Goal: Task Accomplishment & Management: Manage account settings

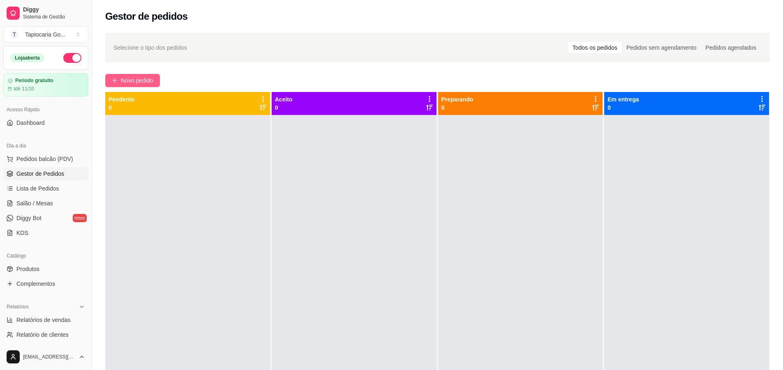
click at [146, 85] on button "Novo pedido" at bounding box center [132, 80] width 55 height 13
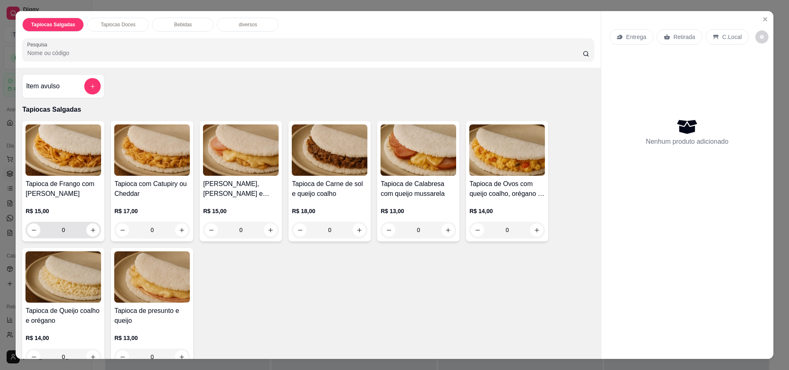
click at [83, 234] on input "0" at bounding box center [63, 230] width 46 height 16
click at [90, 231] on icon "increase-product-quantity" at bounding box center [93, 230] width 6 height 6
type input "1"
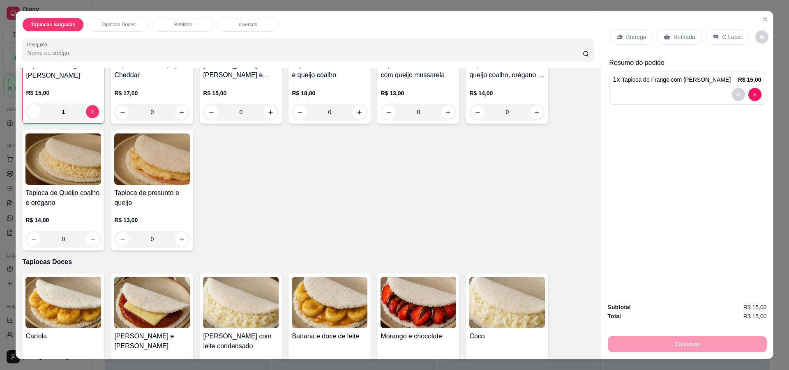
scroll to position [206, 0]
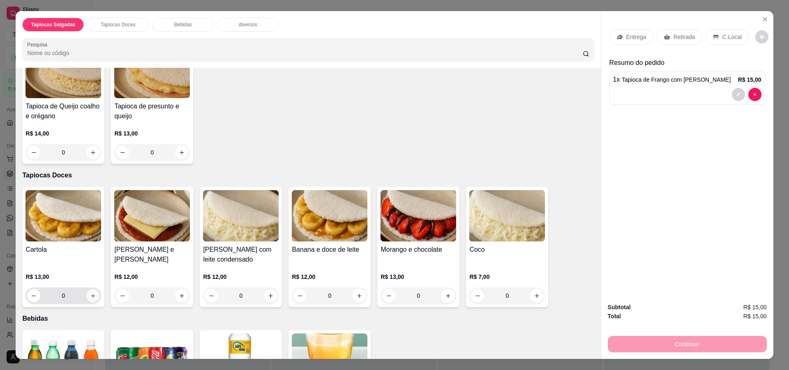
click at [86, 294] on button "increase-product-quantity" at bounding box center [92, 295] width 13 height 13
type input "1"
click at [636, 35] on p "Entrega" at bounding box center [636, 37] width 20 height 8
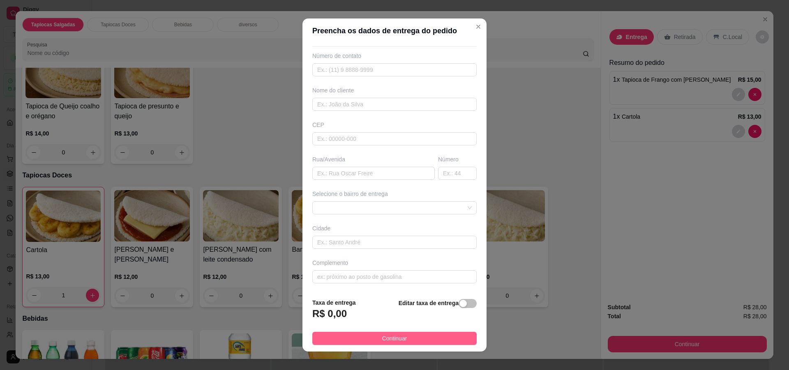
scroll to position [8, 0]
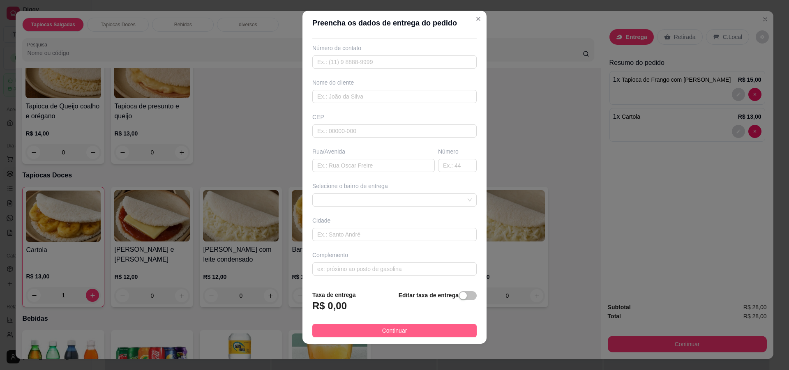
click at [386, 335] on span "Continuar" at bounding box center [394, 330] width 25 height 9
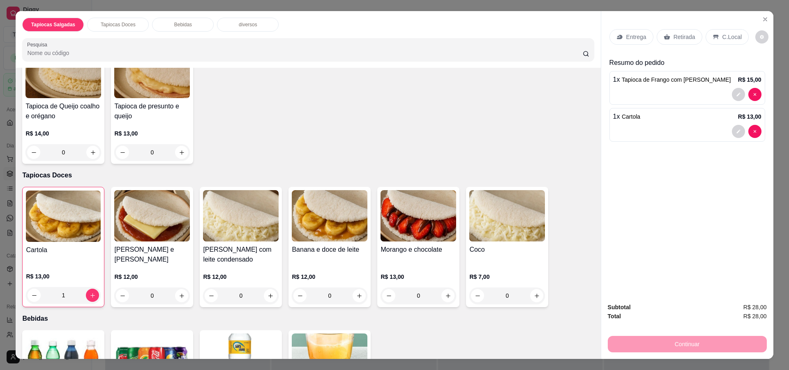
click at [675, 39] on p "Retirada" at bounding box center [685, 37] width 22 height 8
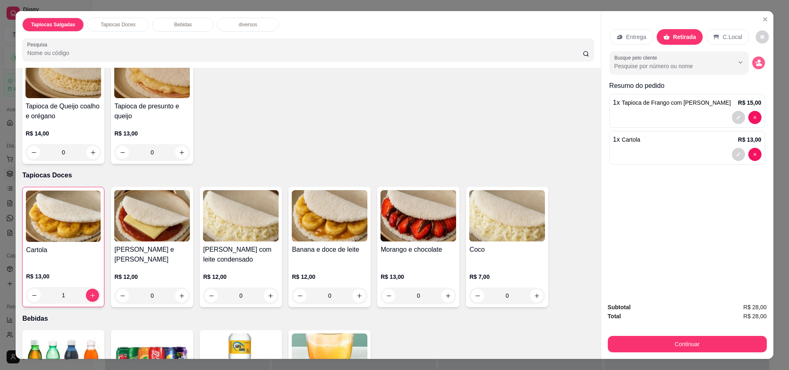
click at [758, 63] on icon "decrease-product-quantity" at bounding box center [758, 62] width 7 height 7
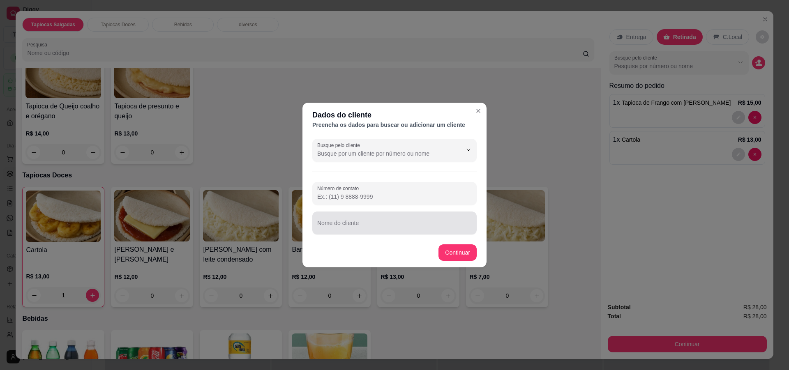
click at [333, 218] on div at bounding box center [394, 223] width 155 height 16
type input "[PERSON_NAME]"
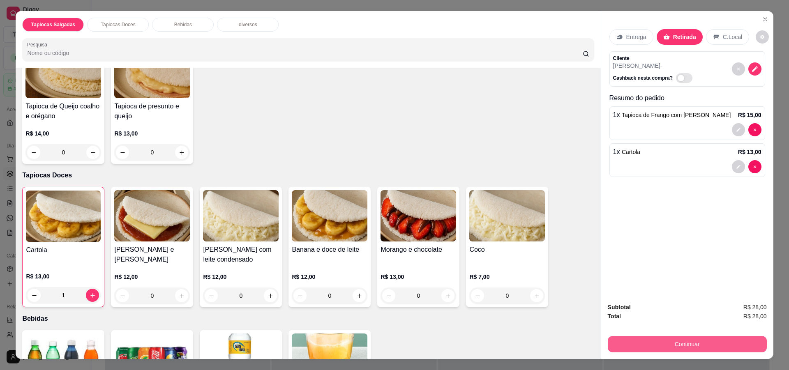
click at [729, 342] on button "Continuar" at bounding box center [687, 344] width 159 height 16
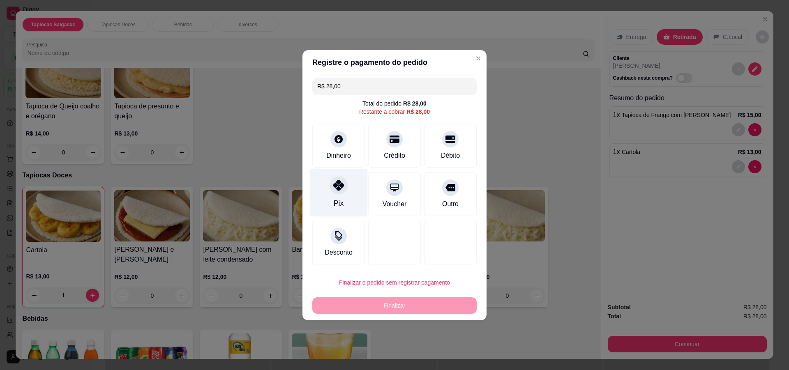
click at [336, 190] on icon at bounding box center [338, 185] width 11 height 11
type input "R$ 0,00"
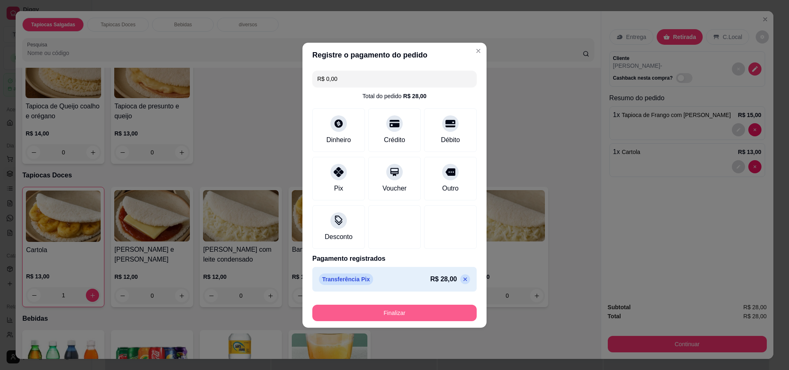
click at [407, 307] on button "Finalizar" at bounding box center [394, 313] width 164 height 16
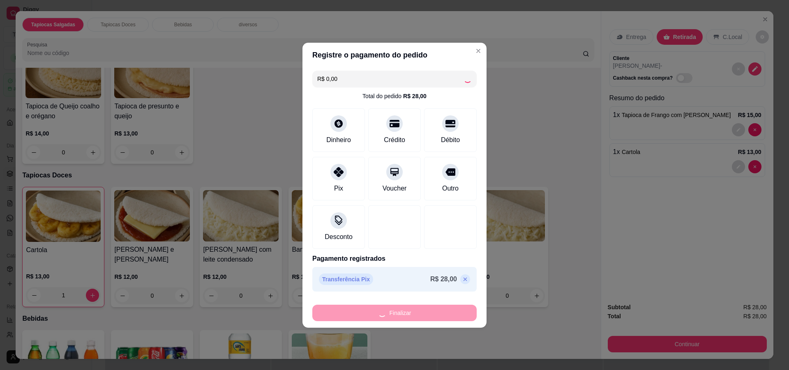
type input "0"
type input "-R$ 28,00"
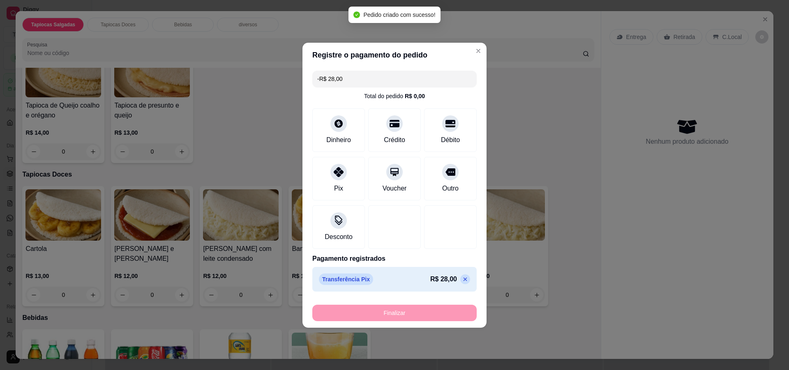
scroll to position [205, 0]
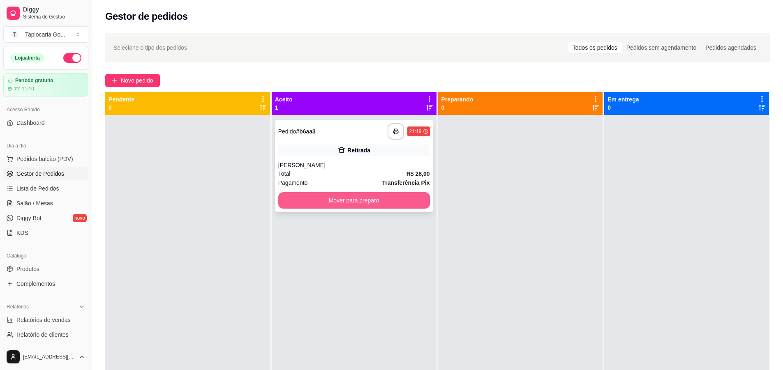
click at [364, 199] on button "Mover para preparo" at bounding box center [354, 200] width 152 height 16
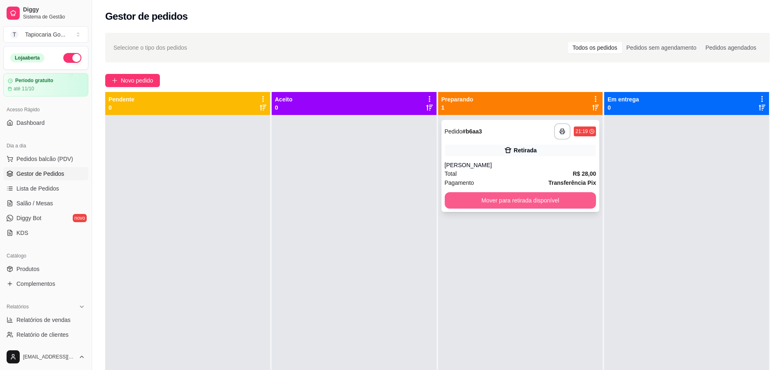
click at [527, 194] on button "Mover para retirada disponível" at bounding box center [521, 200] width 152 height 16
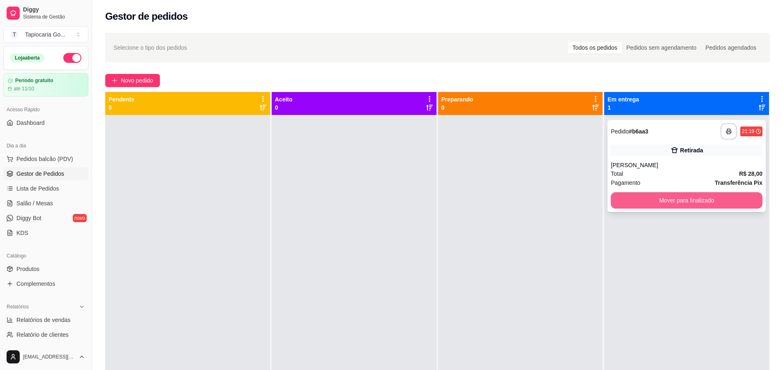
click at [642, 208] on button "Mover para finalizado" at bounding box center [687, 200] width 152 height 16
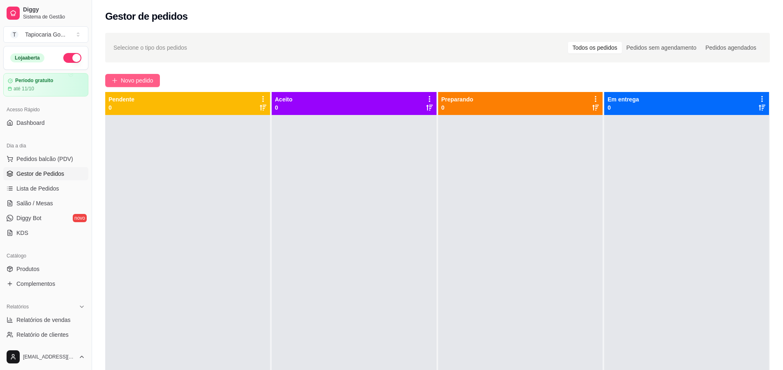
click at [145, 78] on span "Novo pedido" at bounding box center [137, 80] width 32 height 9
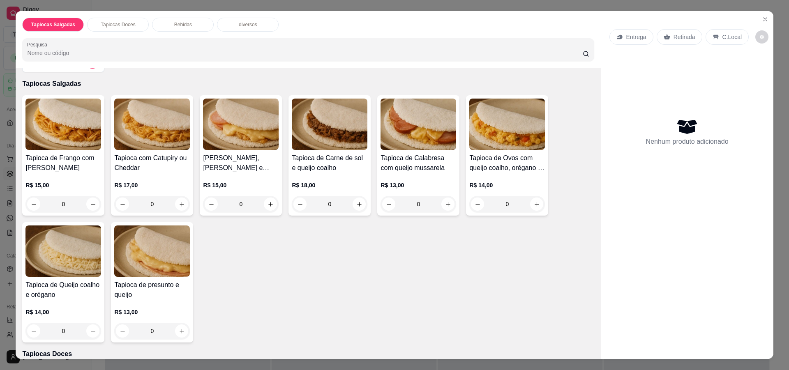
scroll to position [247, 0]
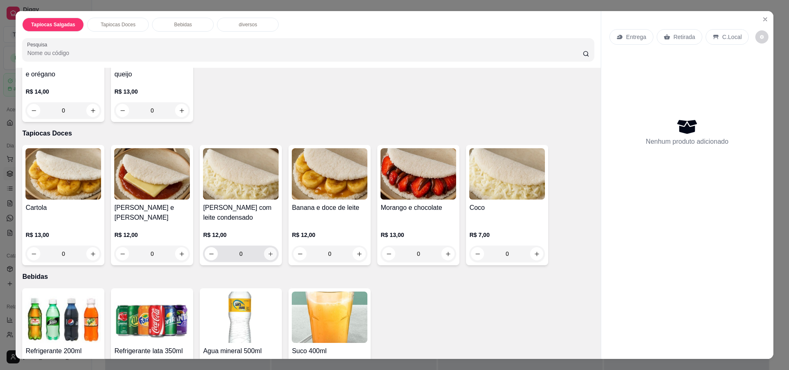
click at [268, 257] on button "increase-product-quantity" at bounding box center [270, 254] width 13 height 13
type input "1"
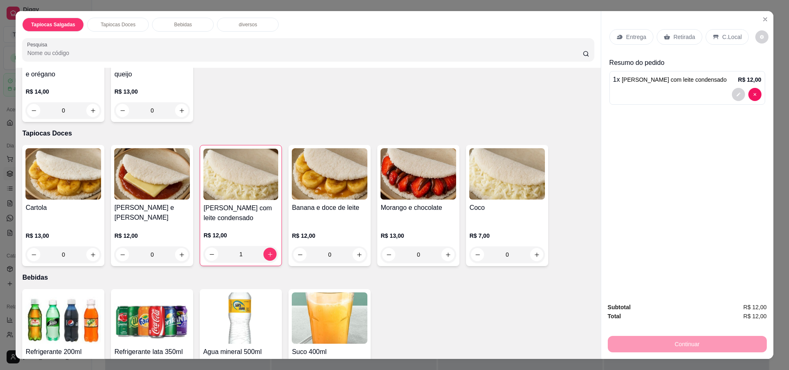
click at [720, 42] on div "C.Local" at bounding box center [727, 37] width 43 height 16
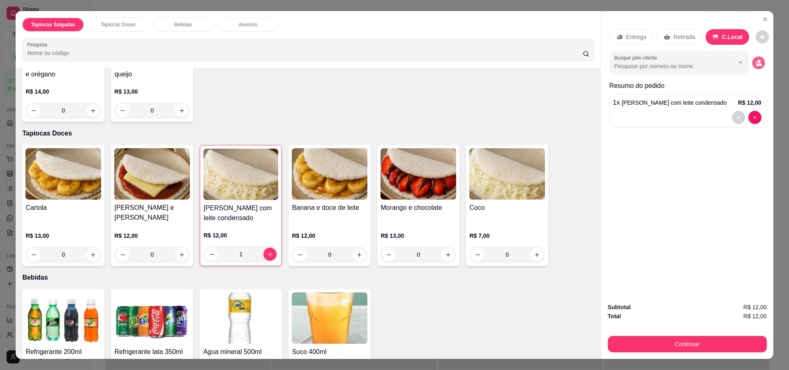
click at [755, 65] on icon "decrease-product-quantity" at bounding box center [758, 62] width 7 height 7
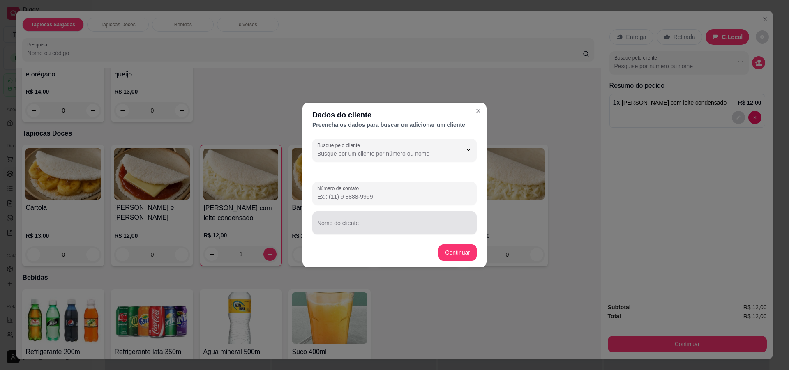
drag, startPoint x: 385, startPoint y: 228, endPoint x: 381, endPoint y: 221, distance: 8.1
click at [384, 228] on input "Nome do cliente" at bounding box center [394, 226] width 155 height 8
type input "Samyra"
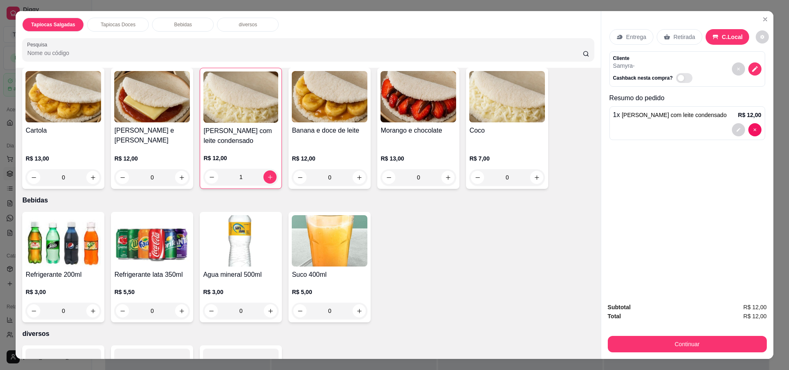
scroll to position [370, 0]
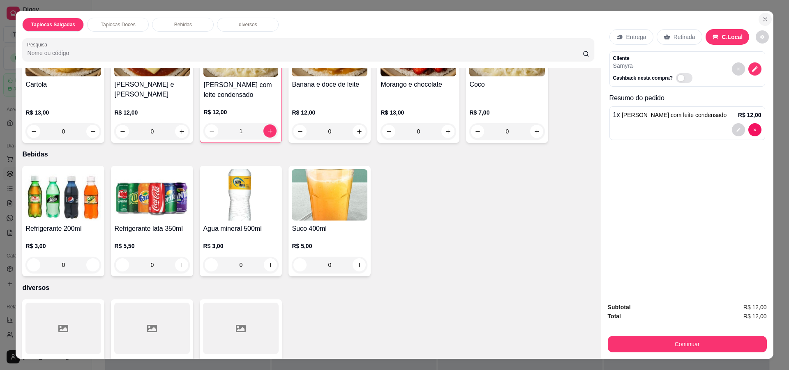
click at [764, 18] on icon "Close" at bounding box center [765, 19] width 3 height 3
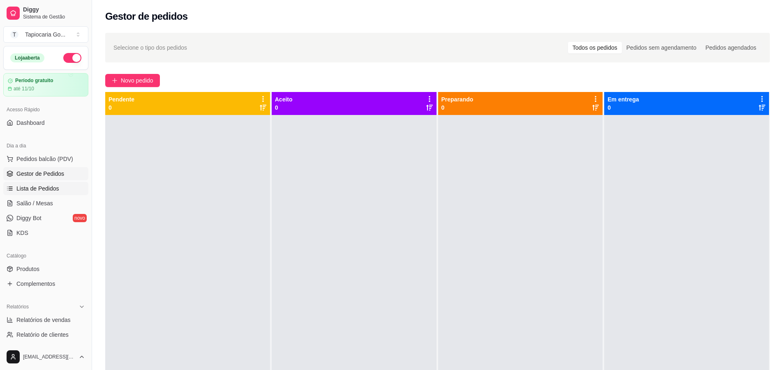
click at [61, 190] on link "Lista de Pedidos" at bounding box center [45, 188] width 85 height 13
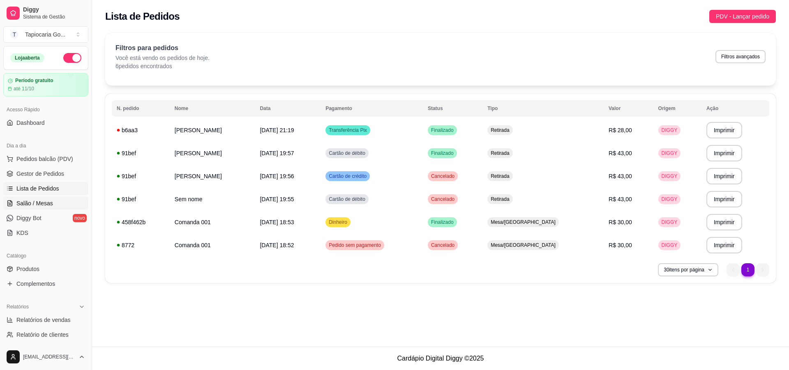
click at [61, 201] on link "Salão / Mesas" at bounding box center [45, 203] width 85 height 13
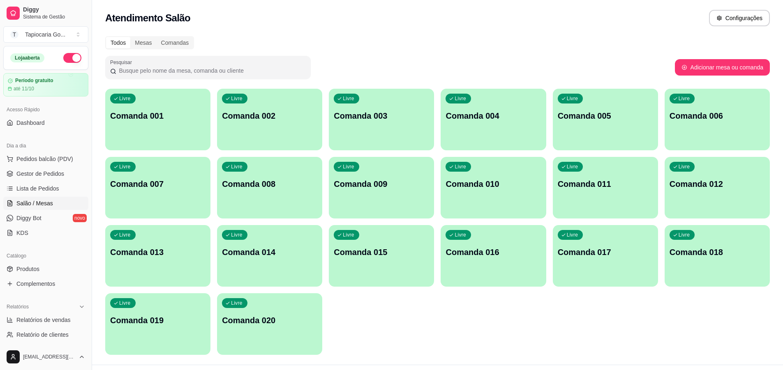
click at [156, 113] on p "Comanda 001" at bounding box center [157, 116] width 95 height 12
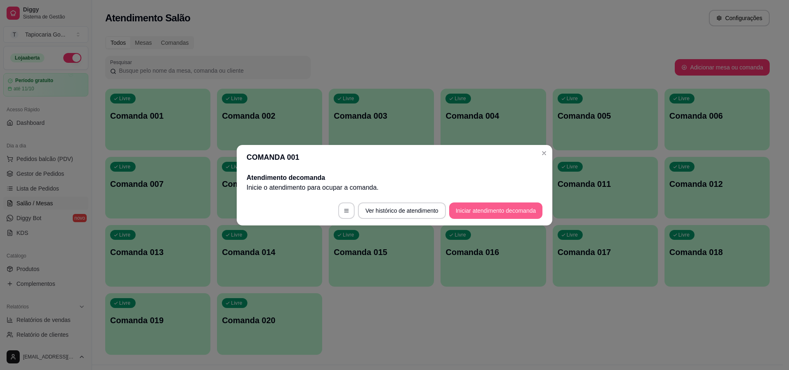
click at [483, 212] on button "Iniciar atendimento de comanda" at bounding box center [495, 211] width 93 height 16
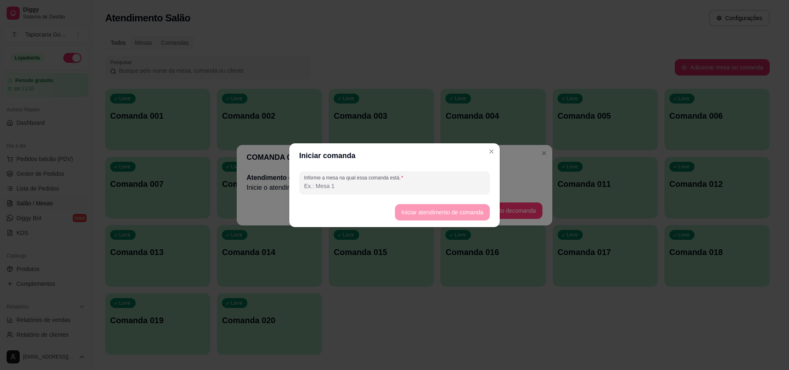
click at [370, 185] on input "Informe a mesa na qual essa comanda está." at bounding box center [394, 186] width 181 height 8
type input "001"
click at [470, 218] on button "Iniciar atendimento de comanda" at bounding box center [442, 212] width 92 height 16
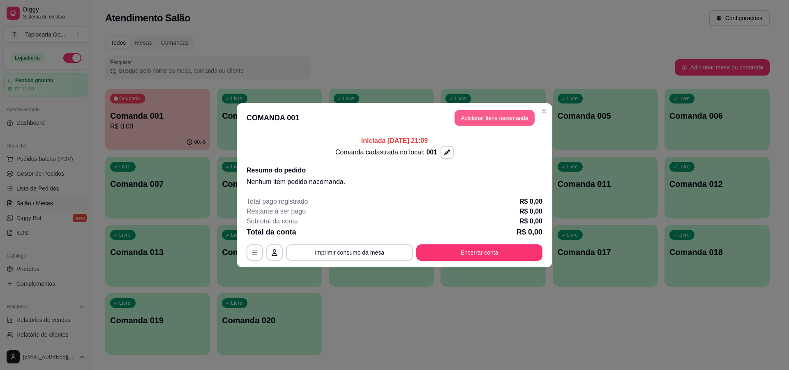
click at [489, 122] on button "Adicionar itens na comanda" at bounding box center [495, 118] width 80 height 16
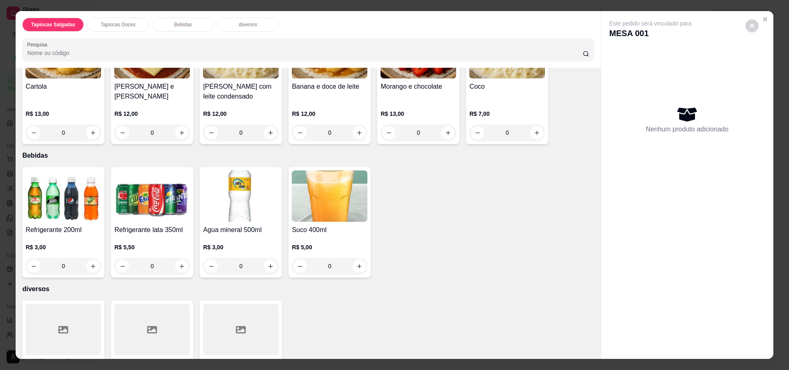
scroll to position [411, 0]
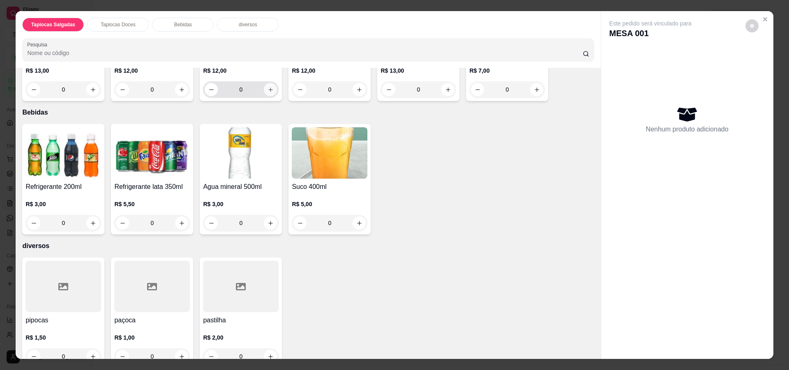
click at [268, 92] on icon "increase-product-quantity" at bounding box center [271, 90] width 6 height 6
type input "1"
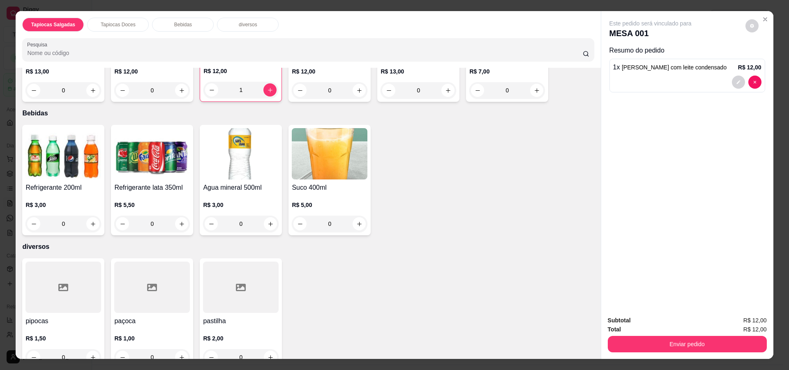
scroll to position [412, 0]
click at [93, 224] on button "increase-product-quantity" at bounding box center [92, 223] width 13 height 13
type input "1"
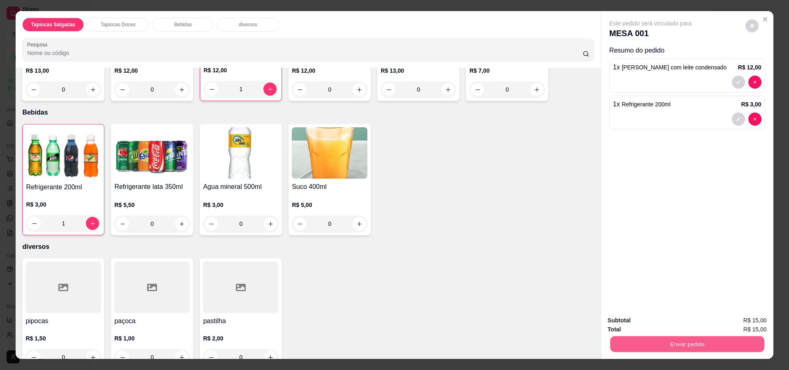
click at [702, 340] on button "Enviar pedido" at bounding box center [687, 345] width 154 height 16
click at [740, 323] on button "Sim, quero registrar" at bounding box center [738, 323] width 59 height 15
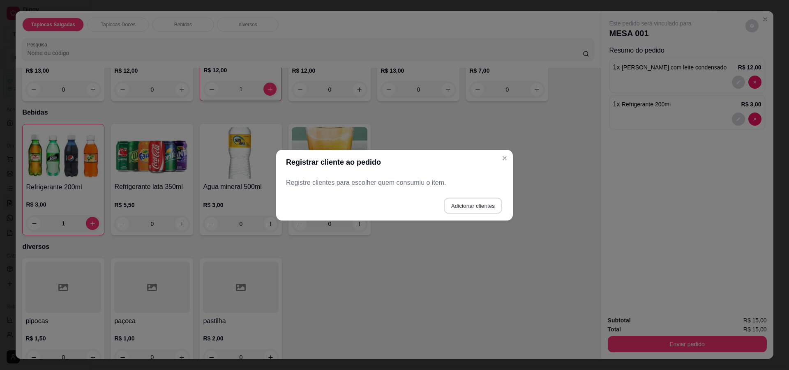
click at [487, 204] on button "Adicionar clientes" at bounding box center [473, 206] width 58 height 16
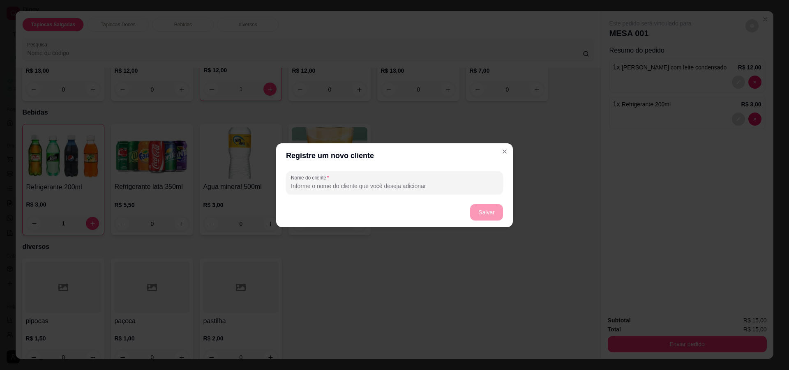
click at [417, 183] on input "Nome do cliente" at bounding box center [394, 186] width 207 height 8
type input "Samyra"
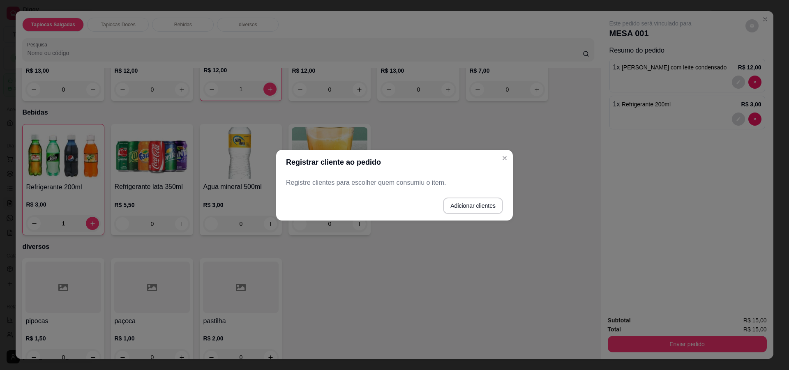
click at [422, 181] on p "Registre clientes para escolher quem consumiu o item." at bounding box center [394, 183] width 217 height 10
click at [455, 205] on button "Adicionar clientes" at bounding box center [473, 206] width 60 height 16
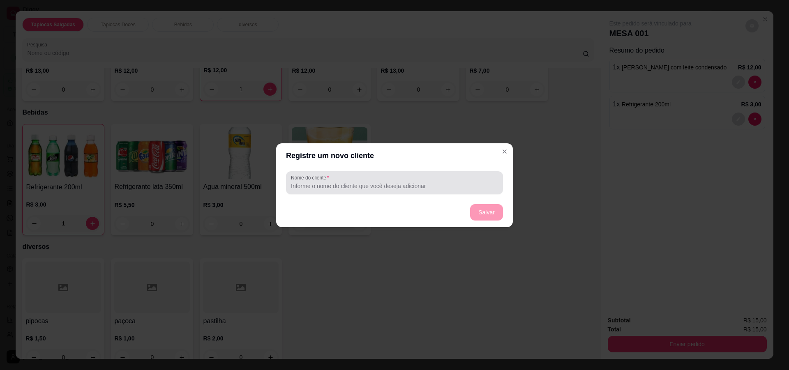
click at [395, 183] on input "Nome do cliente" at bounding box center [394, 186] width 207 height 8
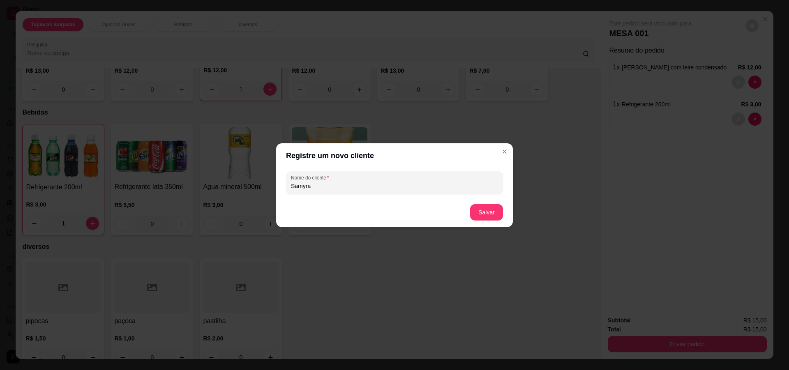
type input "Samyra"
click at [494, 210] on button "Salvar" at bounding box center [486, 212] width 33 height 16
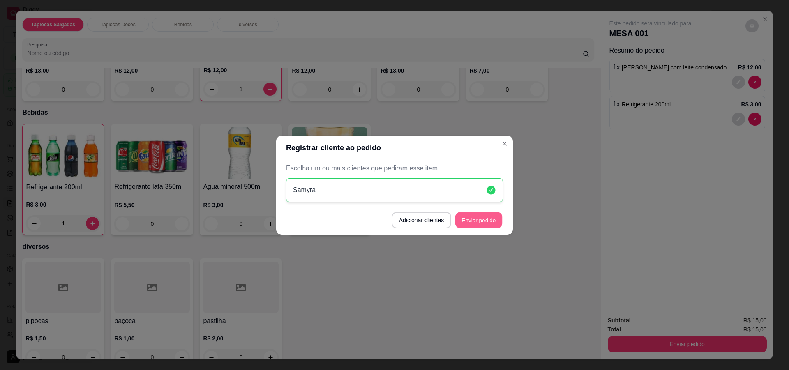
click at [486, 223] on button "Enviar pedido" at bounding box center [478, 220] width 47 height 16
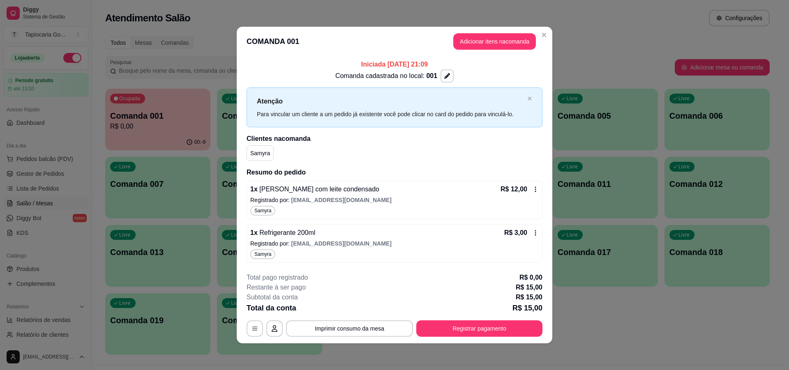
click at [537, 36] on header "COMANDA 001 Adicionar itens na comanda" at bounding box center [395, 42] width 316 height 30
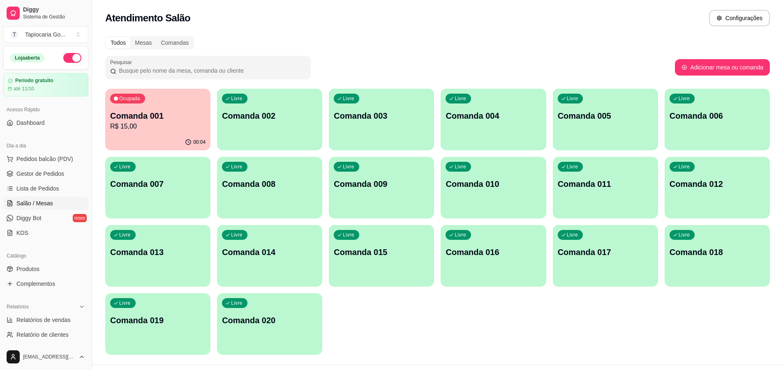
click at [172, 95] on div "Ocupada Comanda 001 R$ 15,00" at bounding box center [157, 112] width 105 height 46
click at [163, 120] on p "Comanda 001" at bounding box center [157, 116] width 95 height 12
click at [141, 116] on p "Comanda 001" at bounding box center [157, 116] width 95 height 12
click at [181, 138] on div "00:38" at bounding box center [158, 142] width 102 height 16
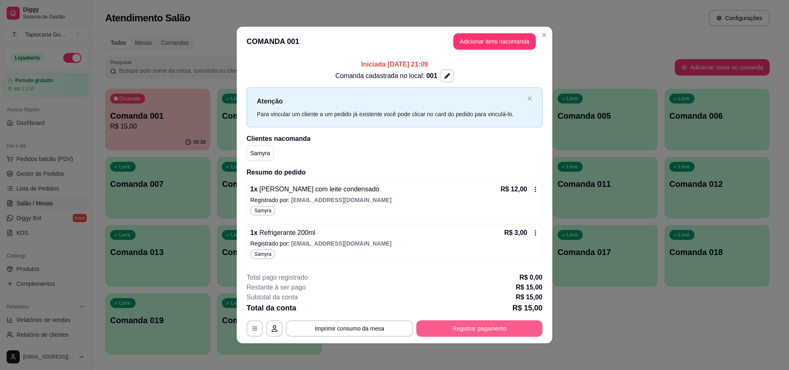
click at [495, 323] on button "Registrar pagamento" at bounding box center [479, 329] width 126 height 16
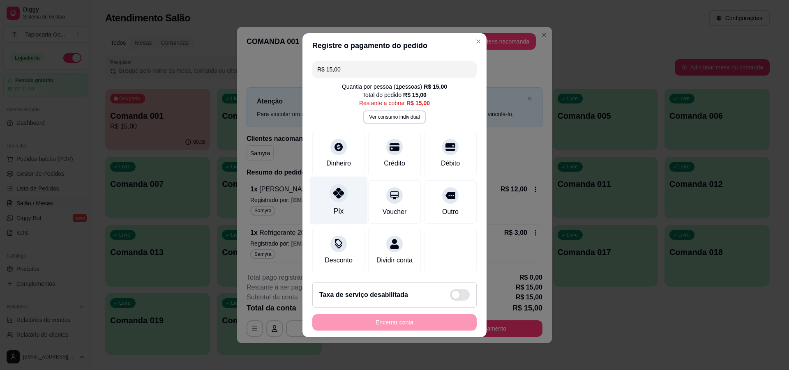
click at [352, 189] on div "Pix" at bounding box center [339, 200] width 58 height 48
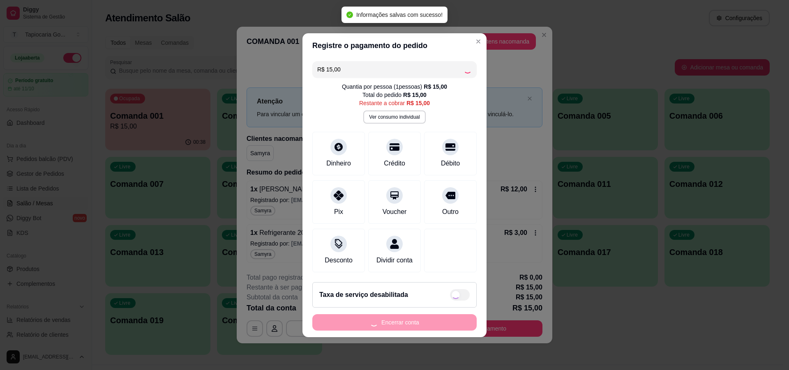
type input "R$ 0,00"
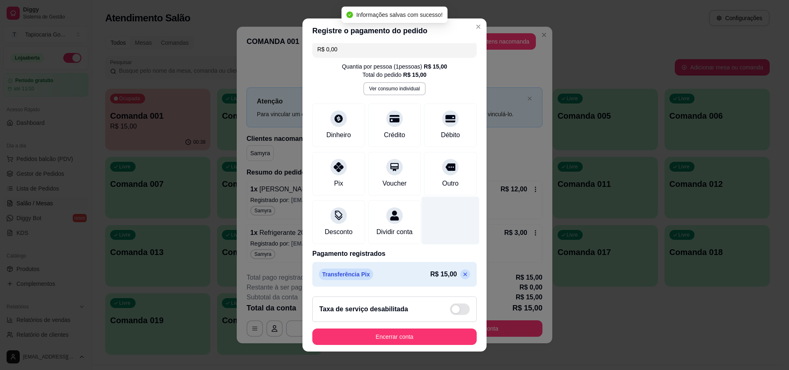
scroll to position [15, 0]
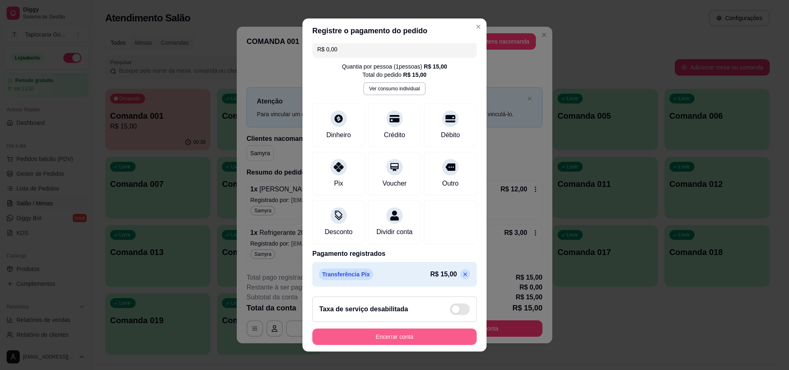
click at [420, 331] on button "Encerrar conta" at bounding box center [394, 337] width 164 height 16
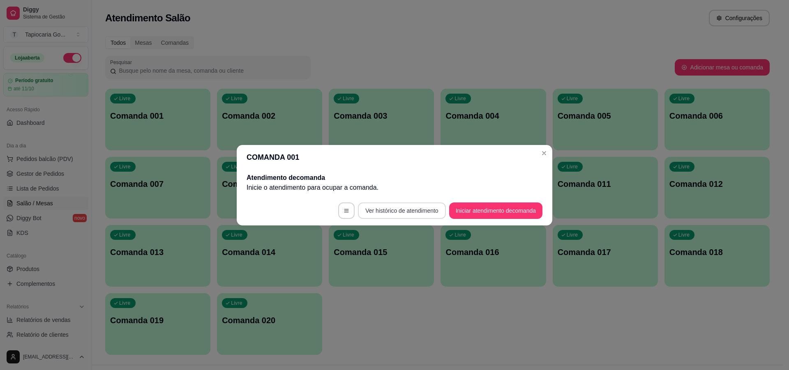
click at [400, 206] on button "Ver histórico de atendimento" at bounding box center [402, 211] width 88 height 16
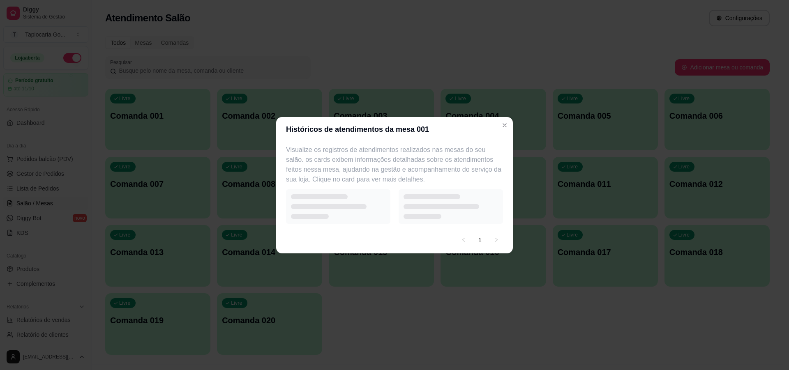
select select "7"
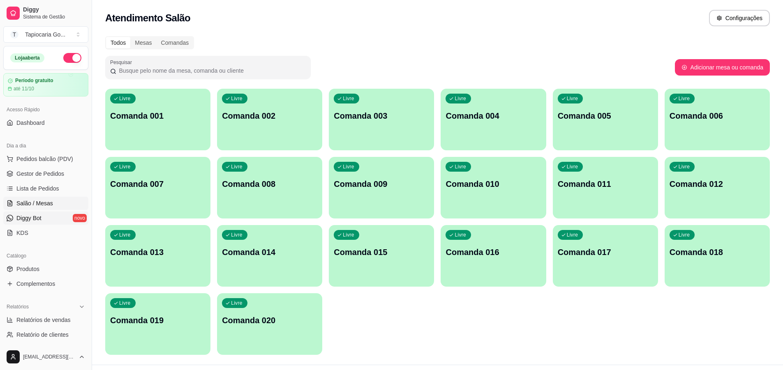
click at [57, 214] on link "Diggy Bot novo" at bounding box center [45, 218] width 85 height 13
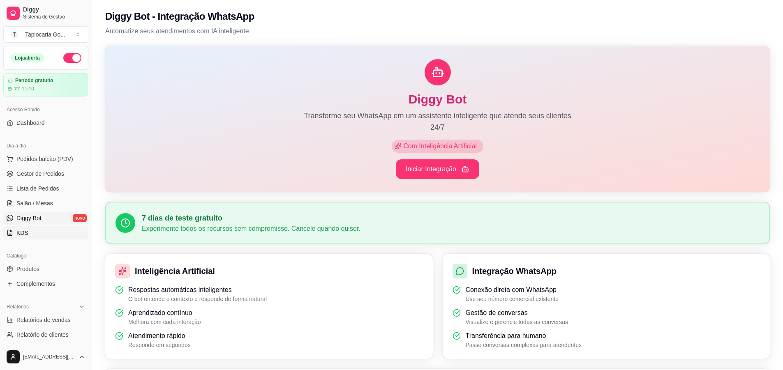
click at [44, 229] on link "KDS" at bounding box center [45, 232] width 85 height 13
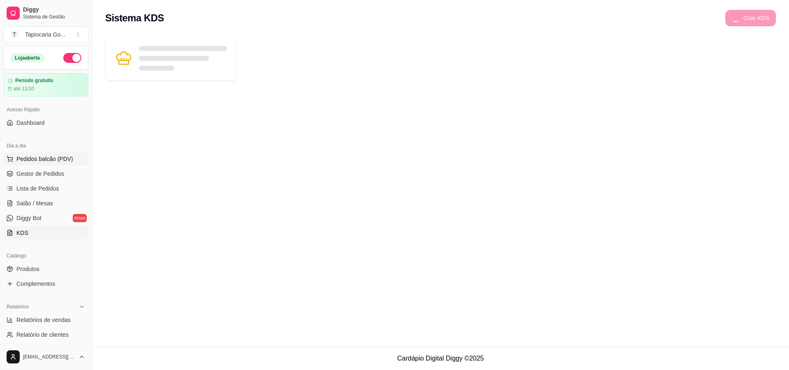
click at [54, 160] on span "Pedidos balcão (PDV)" at bounding box center [44, 159] width 57 height 8
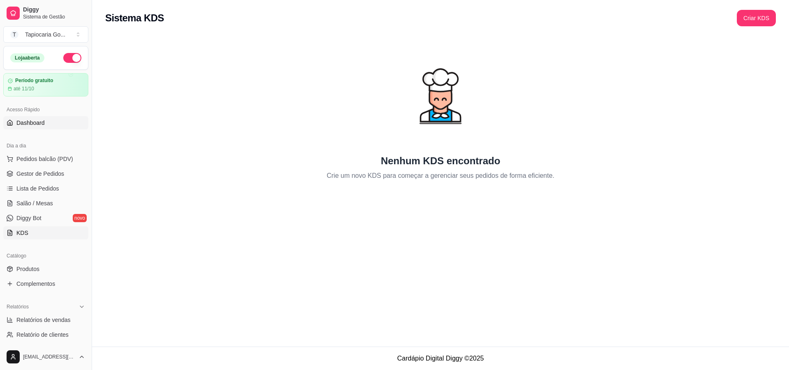
click at [41, 123] on span "Dashboard" at bounding box center [30, 123] width 28 height 8
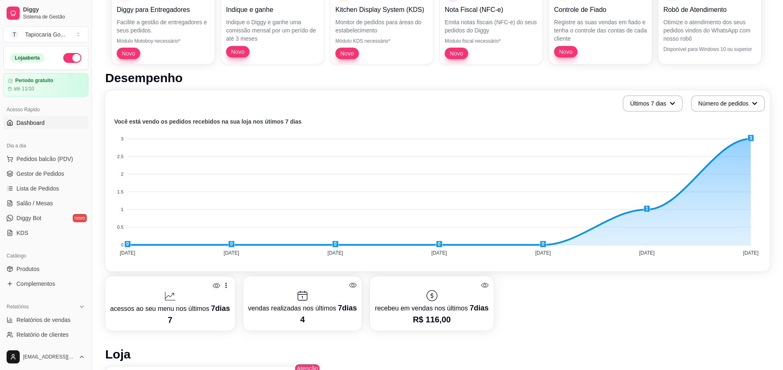
scroll to position [135, 0]
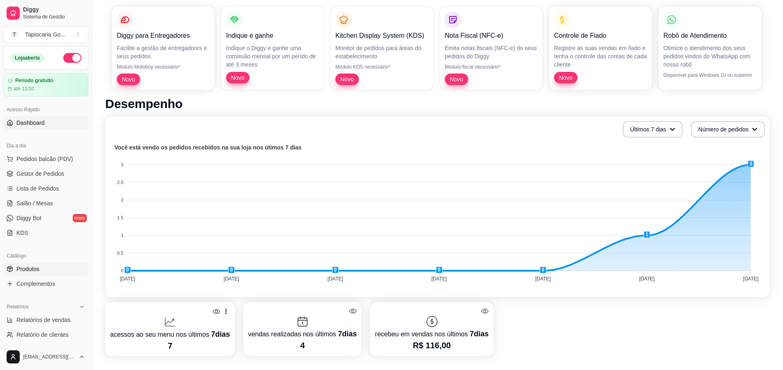
click at [45, 266] on link "Produtos" at bounding box center [45, 269] width 85 height 13
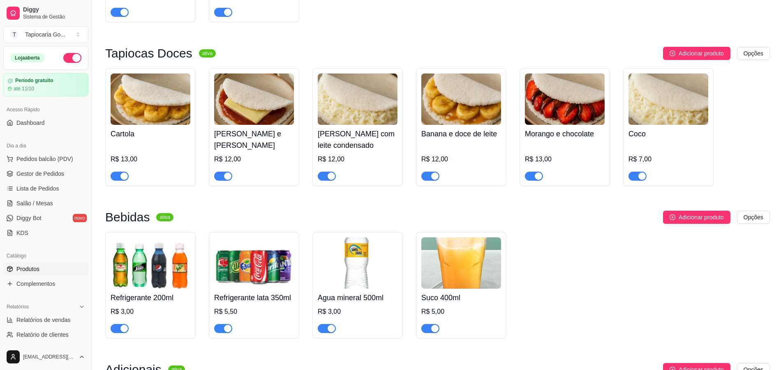
scroll to position [452, 0]
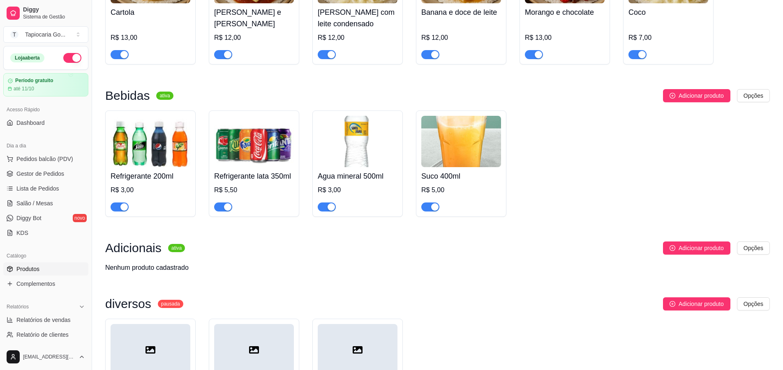
click at [451, 147] on img at bounding box center [461, 141] width 80 height 51
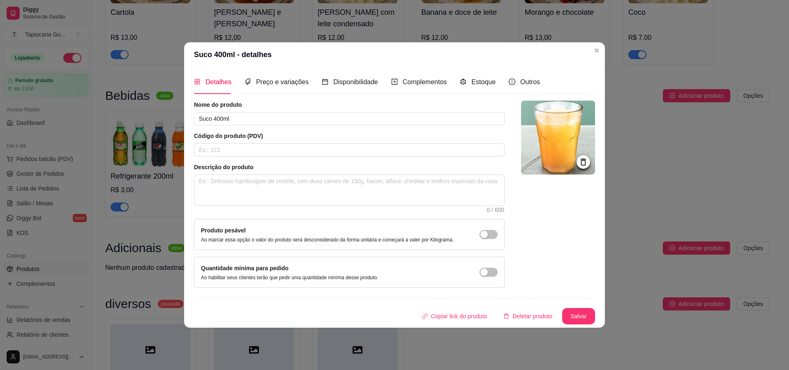
click at [559, 153] on img at bounding box center [558, 138] width 74 height 74
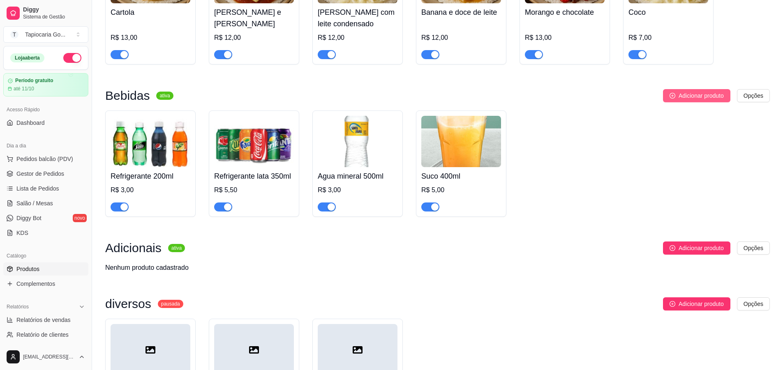
click at [703, 99] on span "Adicionar produto" at bounding box center [701, 95] width 45 height 9
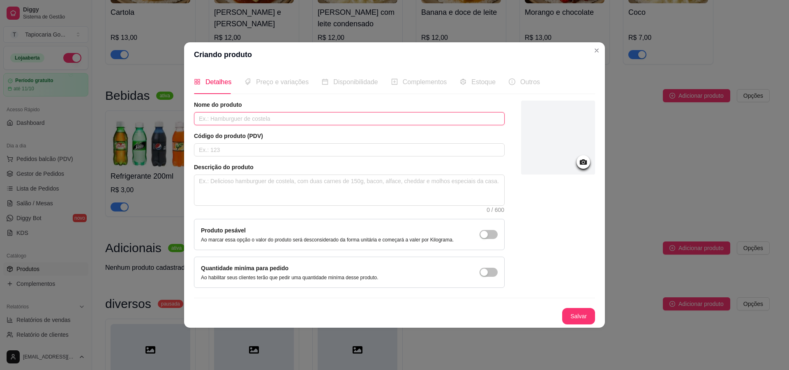
click at [432, 127] on div "Nome do produto Código do produto (PDV) Descrição do produto 0 / 600 Produto pe…" at bounding box center [349, 194] width 311 height 187
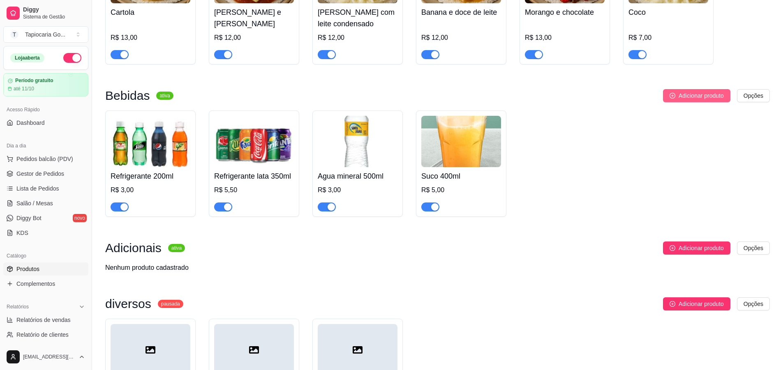
click at [684, 96] on span "Adicionar produto" at bounding box center [701, 95] width 45 height 9
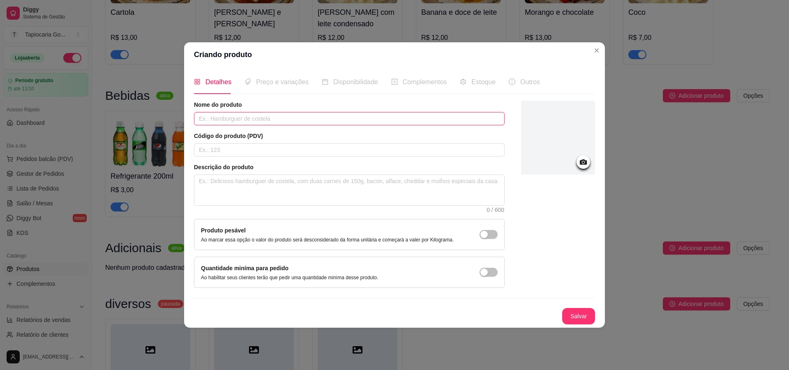
click at [448, 119] on input "text" at bounding box center [349, 118] width 311 height 13
click at [228, 119] on input "Refrigerante lata 350ml" at bounding box center [349, 118] width 311 height 13
click at [229, 119] on input "Refrigerante lata 350ml" at bounding box center [349, 118] width 311 height 13
type input "Refrigerante zero lata 350ml"
click at [582, 314] on button "Salvar" at bounding box center [579, 316] width 32 height 16
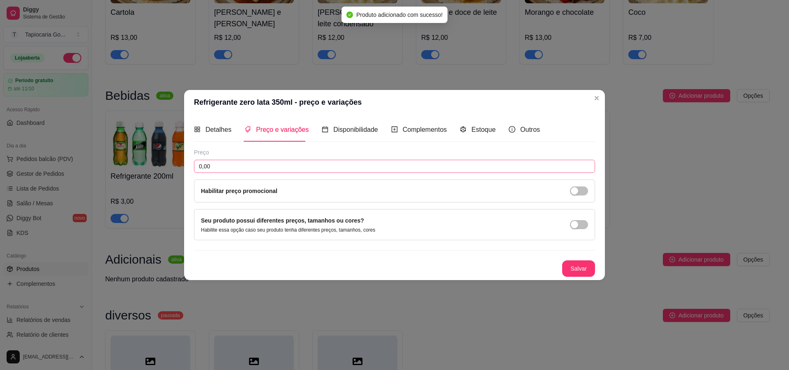
drag, startPoint x: 321, startPoint y: 156, endPoint x: 326, endPoint y: 159, distance: 5.8
click at [323, 156] on div "Preço" at bounding box center [394, 152] width 401 height 8
drag, startPoint x: 335, startPoint y: 166, endPoint x: 344, endPoint y: 163, distance: 9.6
click at [335, 166] on input "0,00" at bounding box center [394, 166] width 401 height 13
type input "6,50"
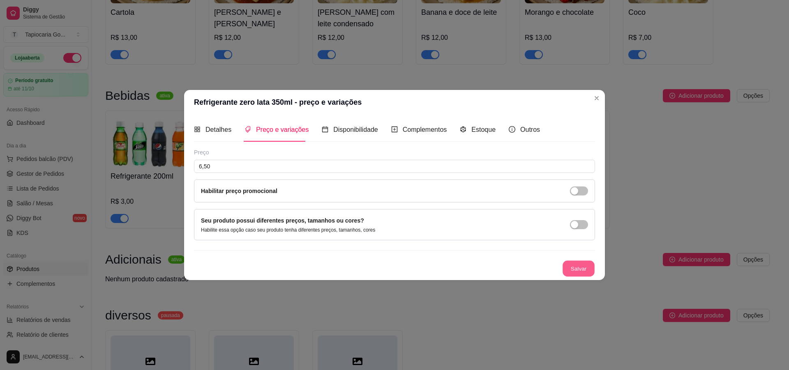
click at [582, 265] on button "Salvar" at bounding box center [579, 269] width 32 height 16
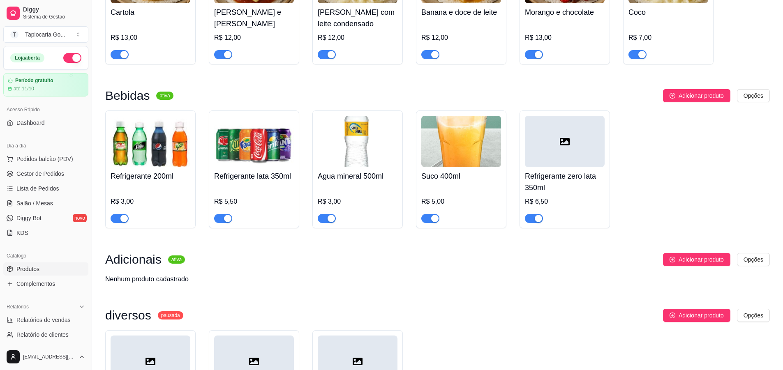
click at [564, 144] on icon at bounding box center [565, 142] width 10 height 10
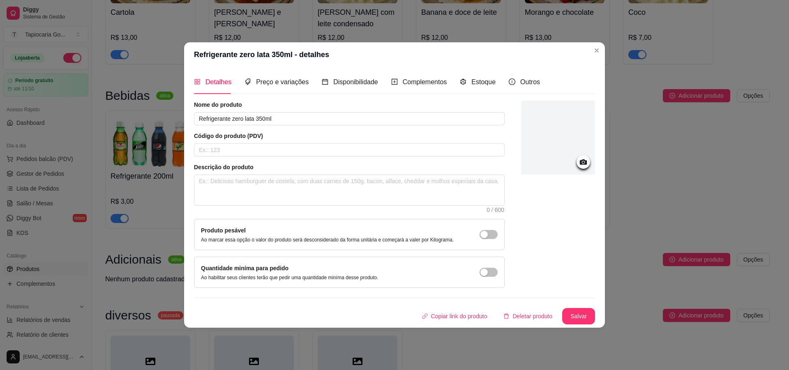
click at [568, 150] on div at bounding box center [558, 138] width 74 height 74
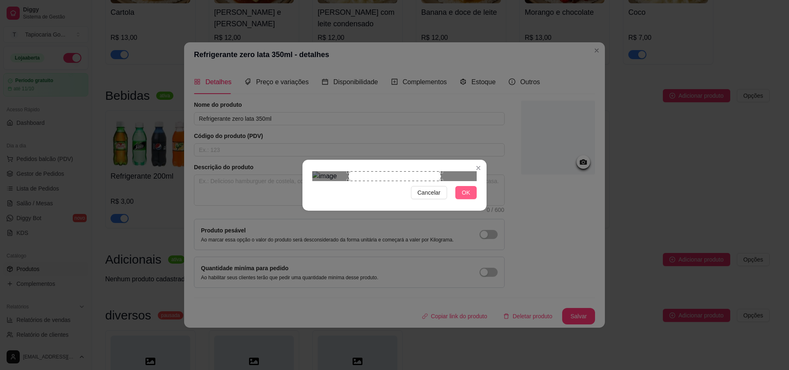
click at [461, 199] on button "OK" at bounding box center [465, 192] width 21 height 13
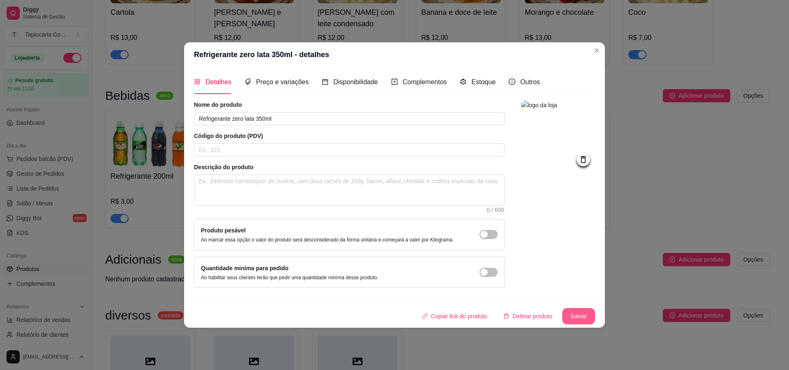
click at [568, 311] on button "Salvar" at bounding box center [578, 316] width 33 height 16
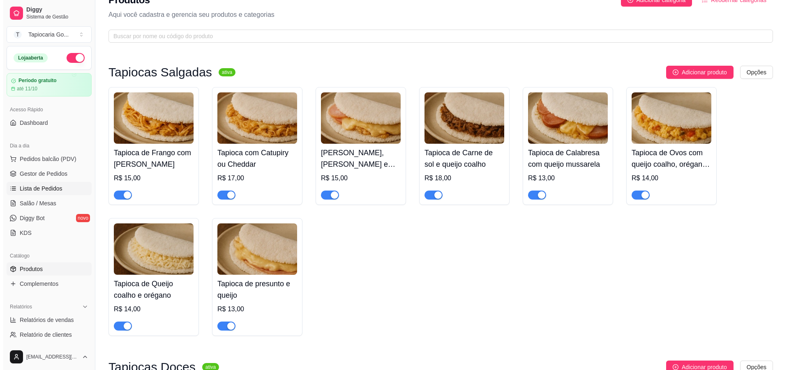
scroll to position [0, 0]
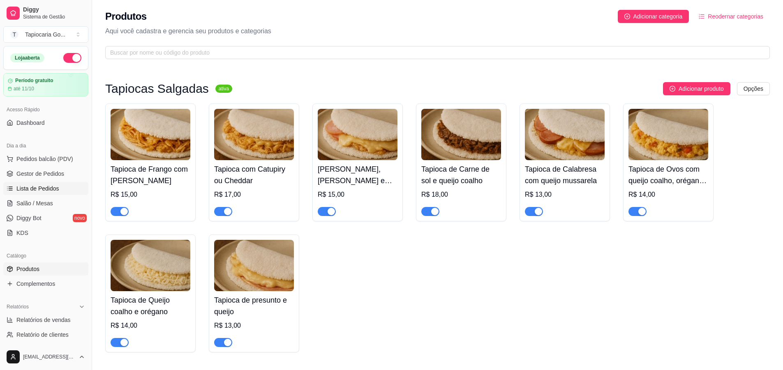
click at [46, 186] on span "Lista de Pedidos" at bounding box center [37, 189] width 43 height 8
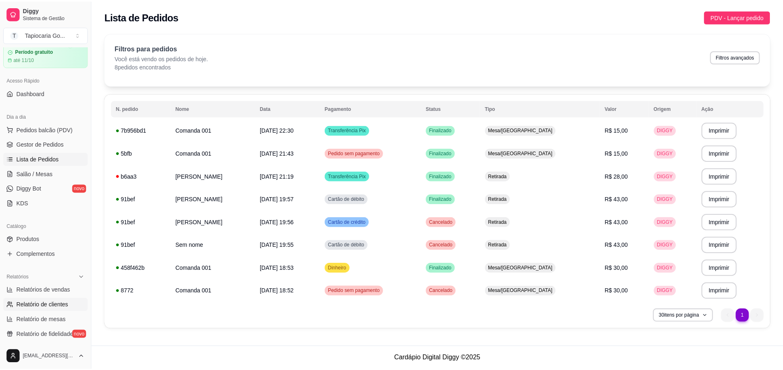
scroll to position [41, 0]
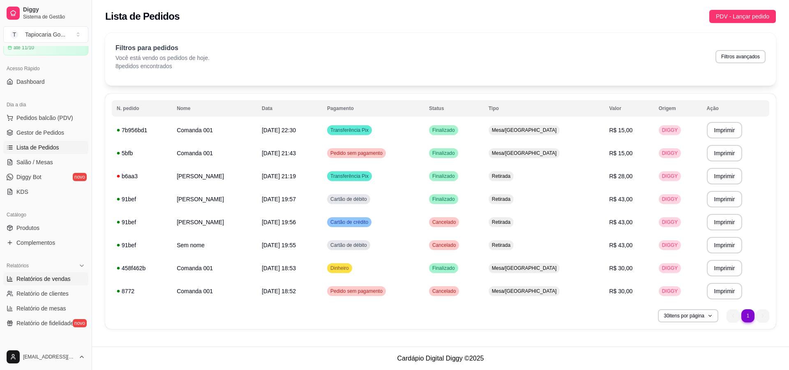
click at [61, 277] on span "Relatórios de vendas" at bounding box center [43, 279] width 54 height 8
select select "ALL"
select select "0"
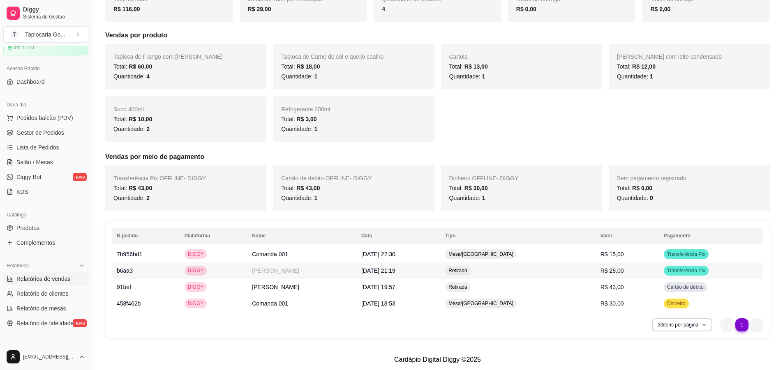
scroll to position [135, 0]
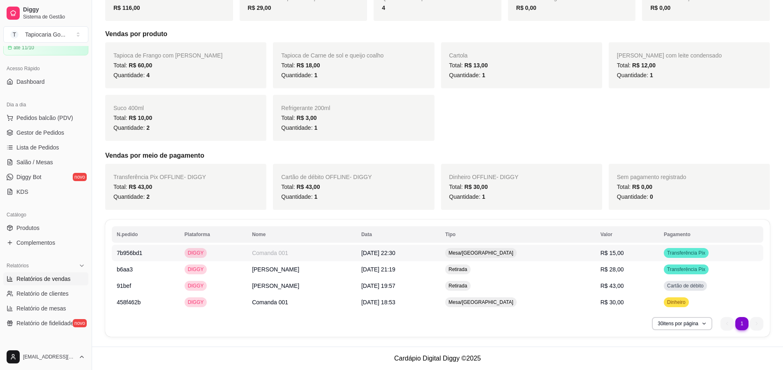
click at [293, 251] on td "Comanda 001" at bounding box center [301, 253] width 109 height 16
click at [277, 271] on td "[PERSON_NAME]" at bounding box center [301, 269] width 109 height 16
click at [349, 289] on td "[PERSON_NAME]" at bounding box center [301, 286] width 109 height 16
click at [277, 302] on td "Comanda 001" at bounding box center [301, 302] width 109 height 16
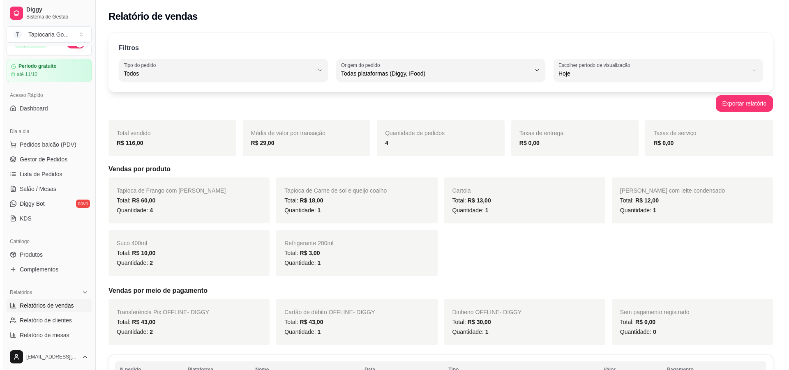
scroll to position [0, 0]
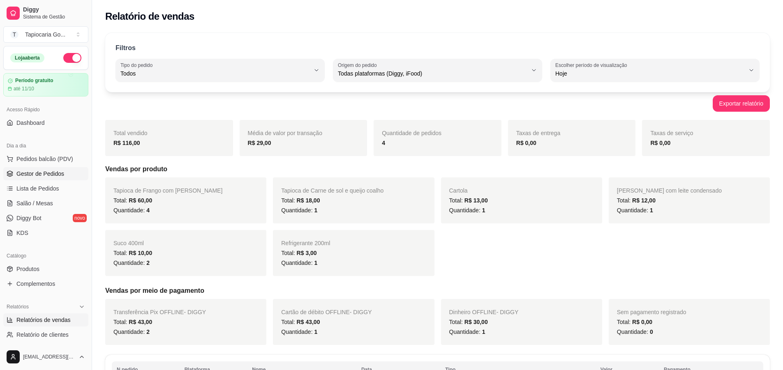
drag, startPoint x: 50, startPoint y: 173, endPoint x: 47, endPoint y: 170, distance: 4.7
click at [49, 173] on span "Gestor de Pedidos" at bounding box center [40, 174] width 48 height 8
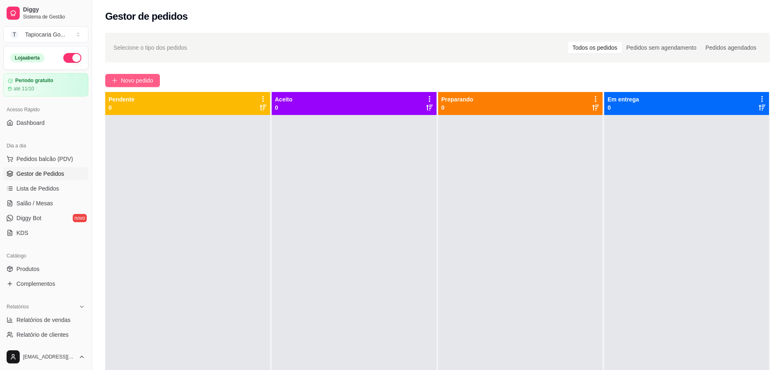
click at [150, 80] on span "Novo pedido" at bounding box center [137, 80] width 32 height 9
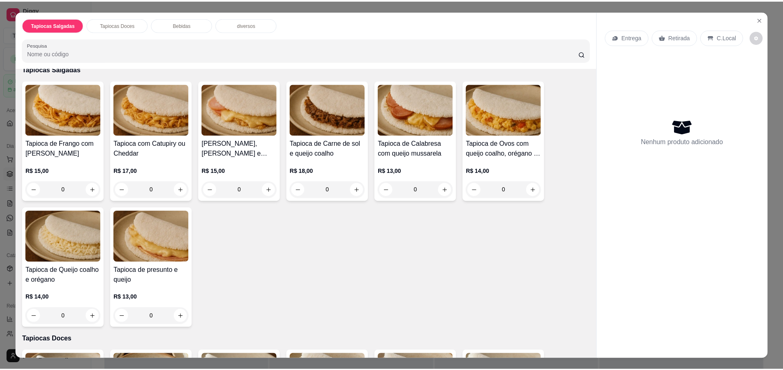
scroll to position [41, 0]
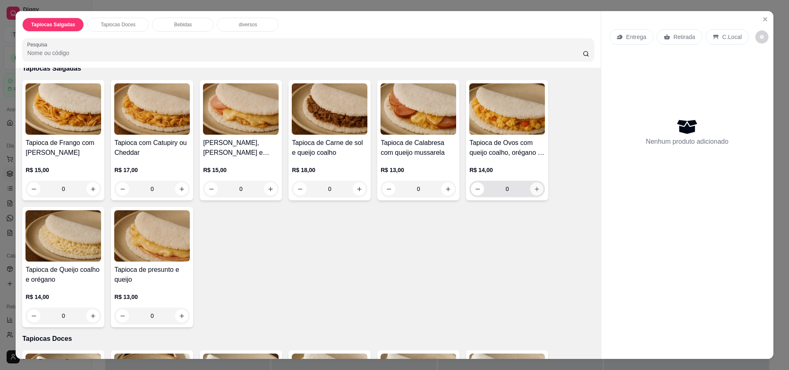
click at [535, 187] on icon "increase-product-quantity" at bounding box center [537, 189] width 5 height 5
type input "1"
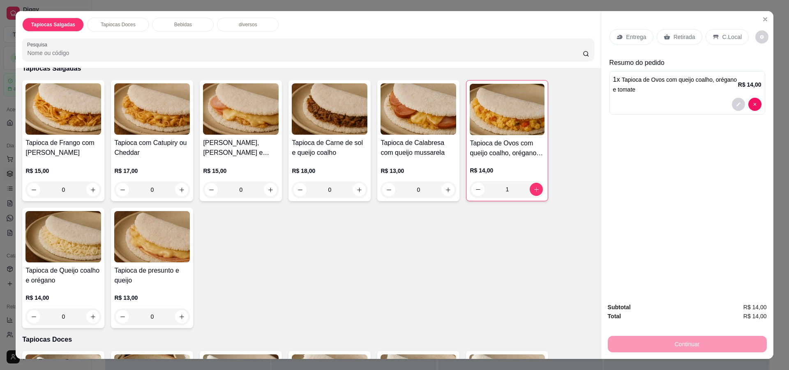
click at [674, 35] on p "Retirada" at bounding box center [685, 37] width 22 height 8
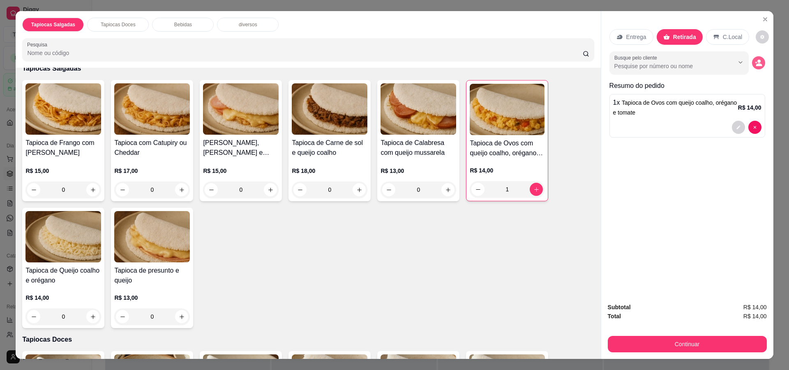
click at [757, 60] on icon "decrease-product-quantity" at bounding box center [758, 62] width 7 height 7
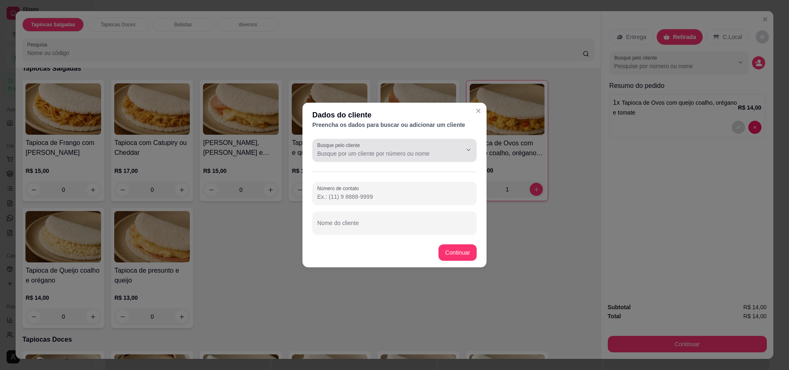
click at [432, 149] on div at bounding box center [394, 150] width 155 height 16
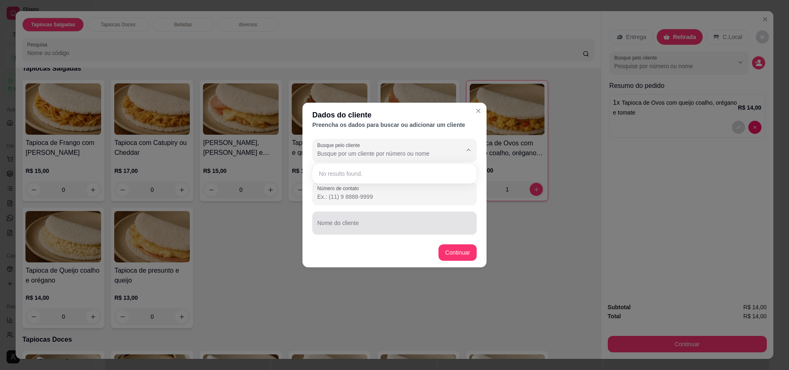
click at [374, 219] on div at bounding box center [394, 223] width 155 height 16
type input "Luan"
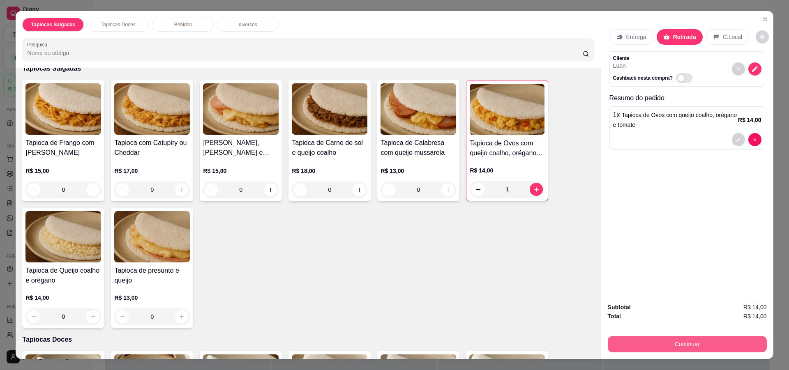
click at [718, 342] on button "Continuar" at bounding box center [687, 344] width 159 height 16
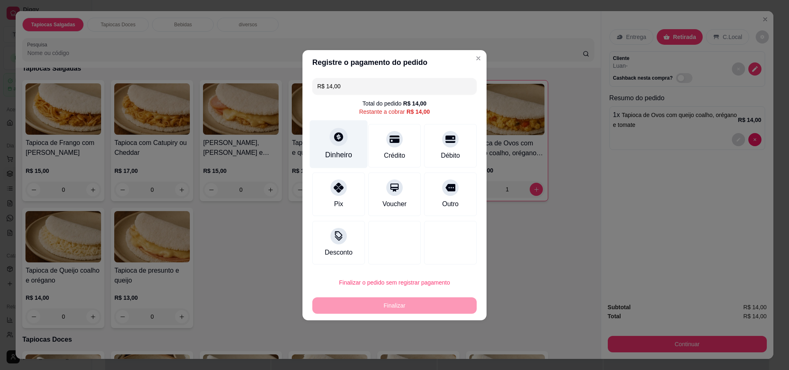
click at [340, 148] on div "Dinheiro" at bounding box center [339, 144] width 58 height 48
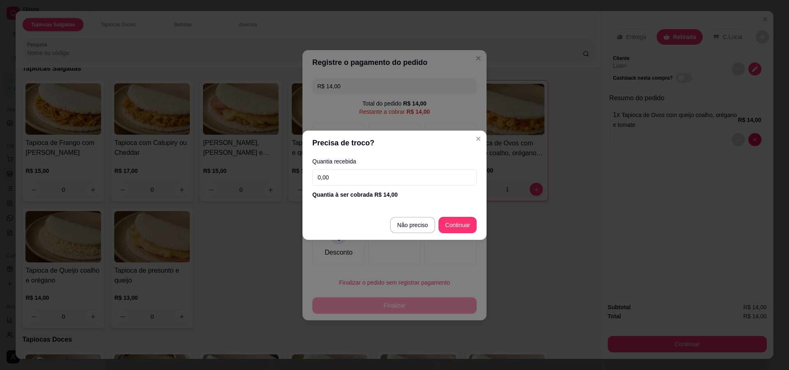
click at [383, 171] on input "0,00" at bounding box center [394, 177] width 164 height 16
type input "14,00"
type input "R$ 0,00"
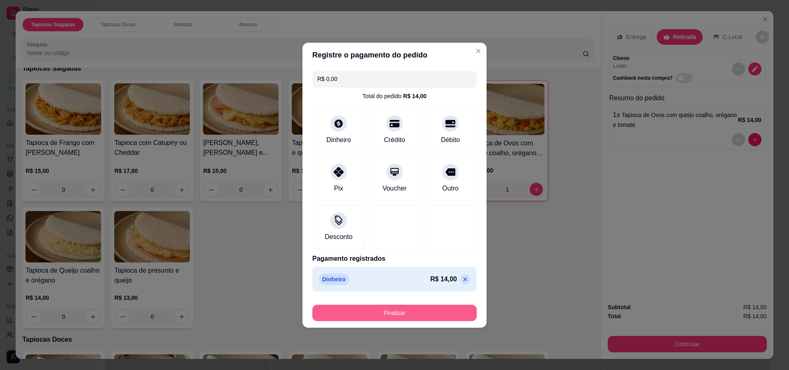
click at [393, 318] on button "Finalizar" at bounding box center [394, 313] width 164 height 16
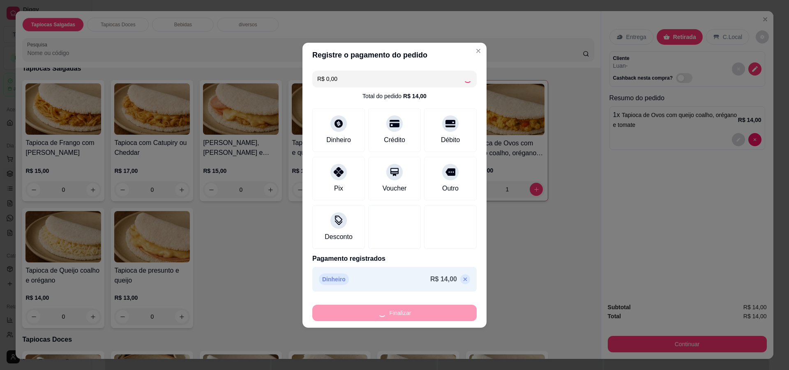
type input "0"
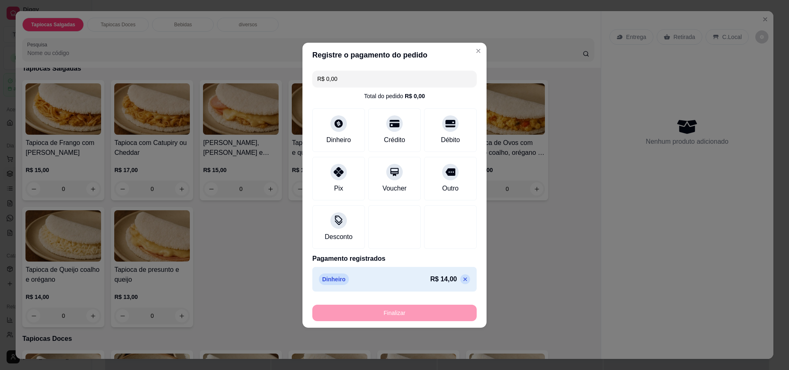
type input "-R$ 14,00"
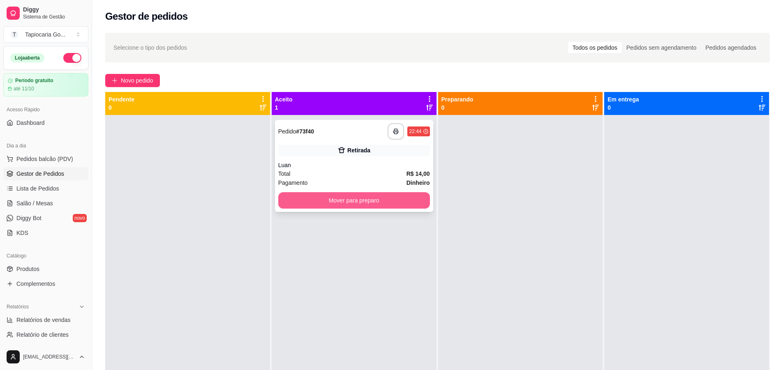
click at [400, 203] on button "Mover para preparo" at bounding box center [354, 200] width 152 height 16
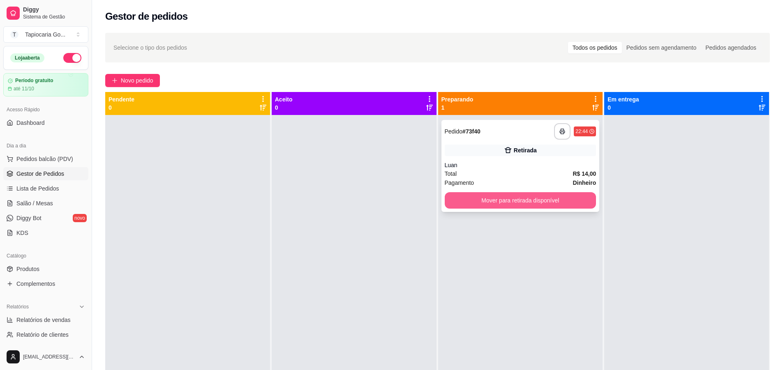
click at [563, 201] on button "Mover para retirada disponível" at bounding box center [521, 200] width 152 height 16
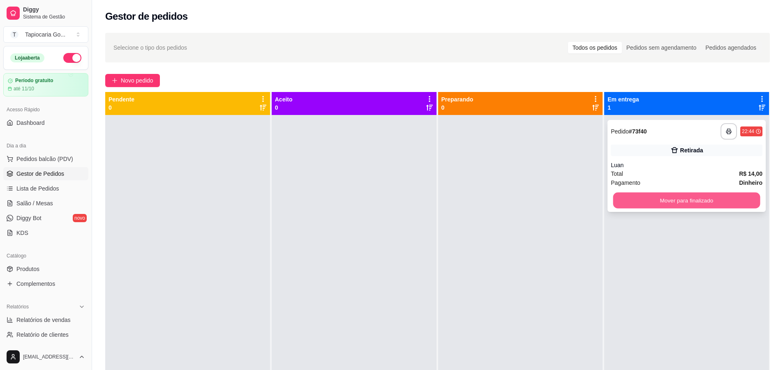
click at [643, 194] on button "Mover para finalizado" at bounding box center [686, 201] width 147 height 16
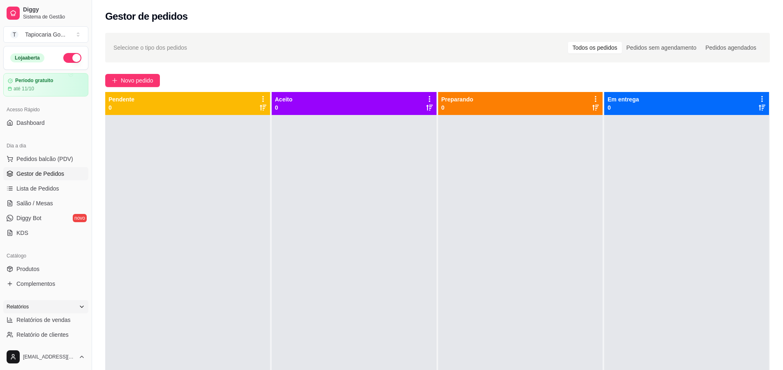
click at [66, 313] on div "Relatórios" at bounding box center [45, 306] width 85 height 13
click at [68, 311] on div "Relatórios" at bounding box center [45, 306] width 85 height 13
click at [61, 319] on span "Relatórios de vendas" at bounding box center [43, 320] width 54 height 8
select select "ALL"
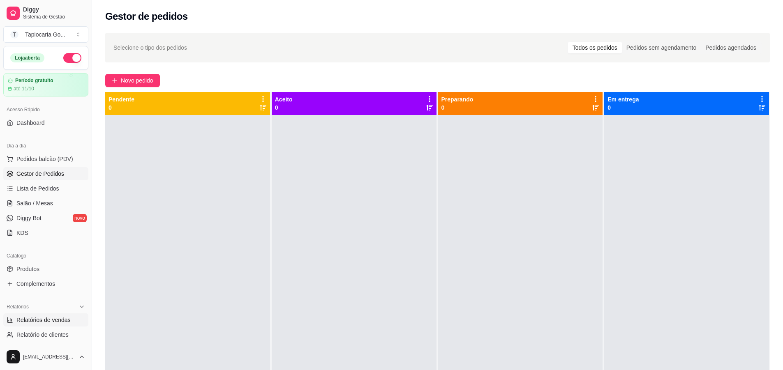
select select "0"
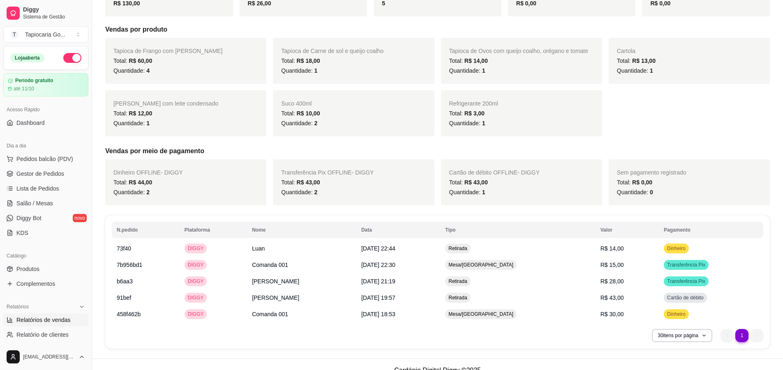
scroll to position [152, 0]
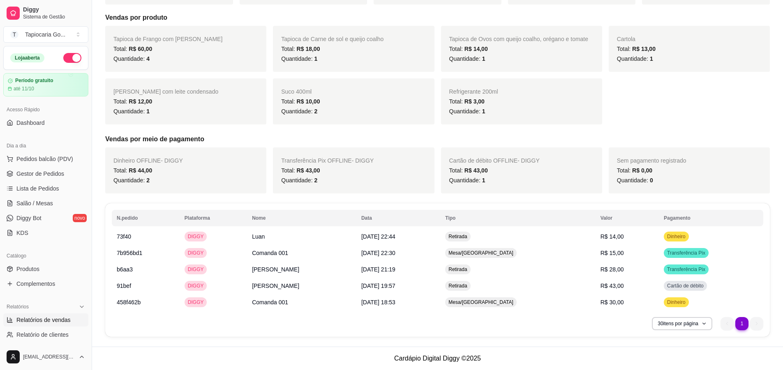
click at [63, 58] on button "button" at bounding box center [72, 58] width 18 height 10
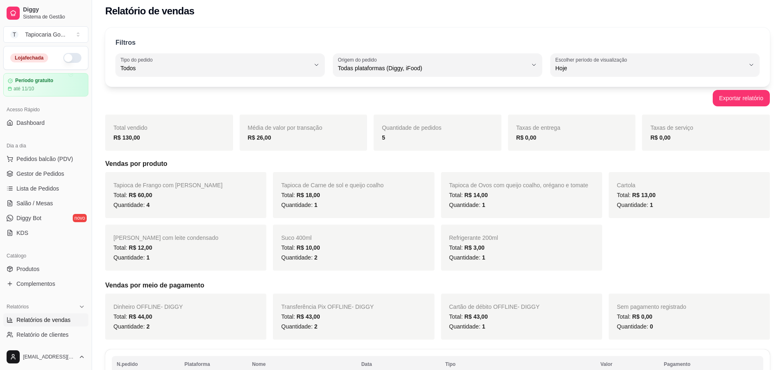
scroll to position [0, 0]
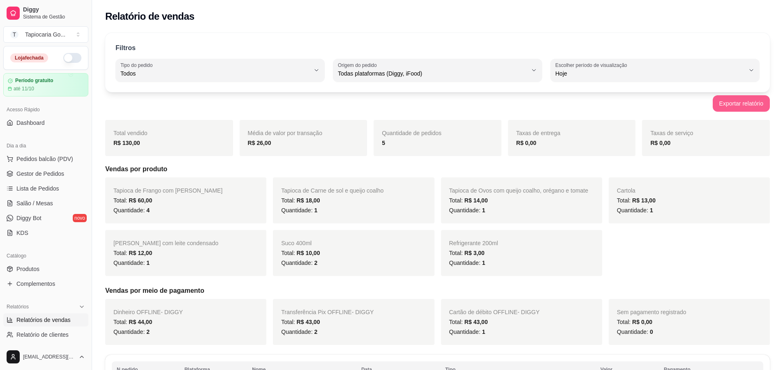
click at [738, 103] on button "Exportar relatório" at bounding box center [741, 103] width 57 height 16
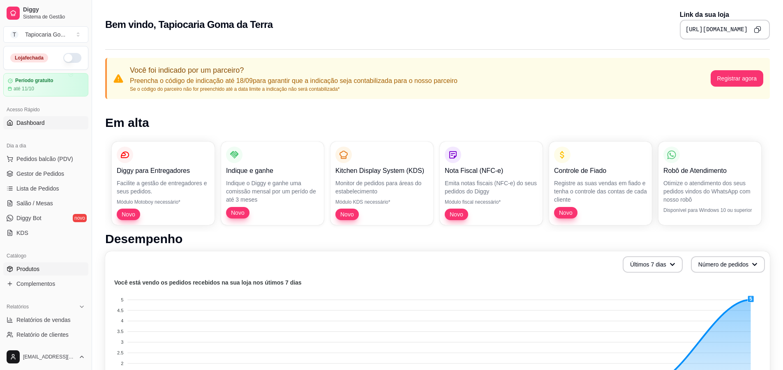
click at [60, 271] on link "Produtos" at bounding box center [45, 269] width 85 height 13
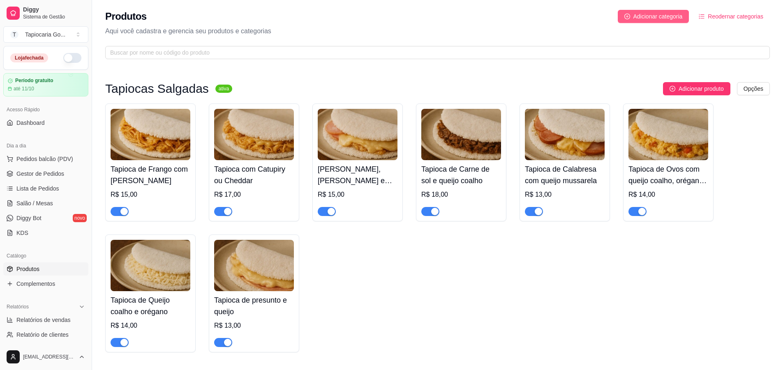
click at [648, 14] on span "Adicionar categoria" at bounding box center [657, 16] width 49 height 9
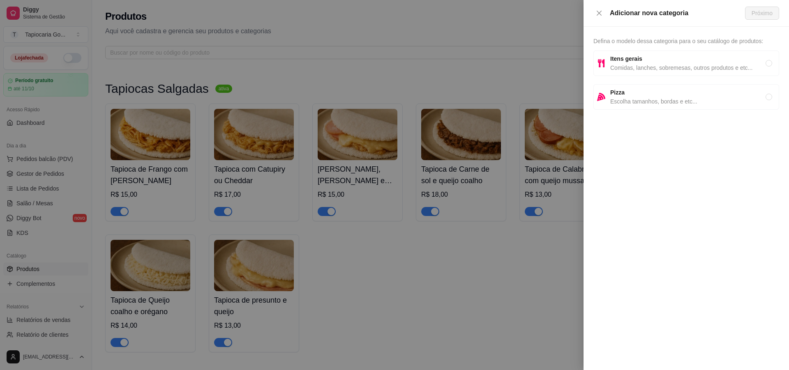
click at [655, 61] on div "Itens gerais Comidas, lanches, sobremesas, outros produtos e etc..." at bounding box center [687, 63] width 155 height 18
radio input "true"
click at [758, 16] on span "Próximo" at bounding box center [762, 13] width 21 height 9
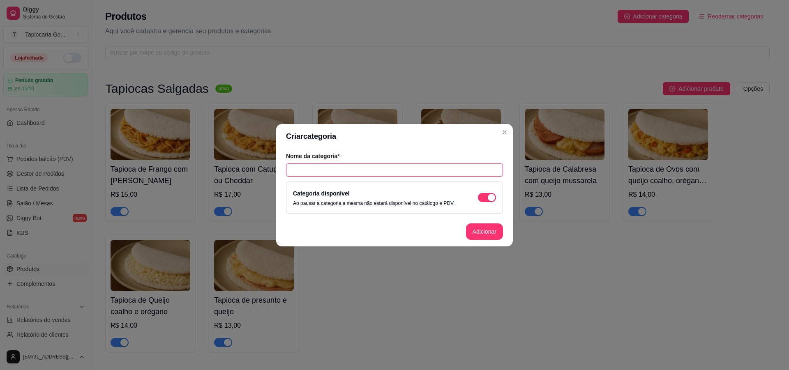
click at [298, 167] on input "text" at bounding box center [394, 170] width 217 height 13
type input "Salgados"
click at [492, 233] on button "Adicionar" at bounding box center [484, 232] width 37 height 16
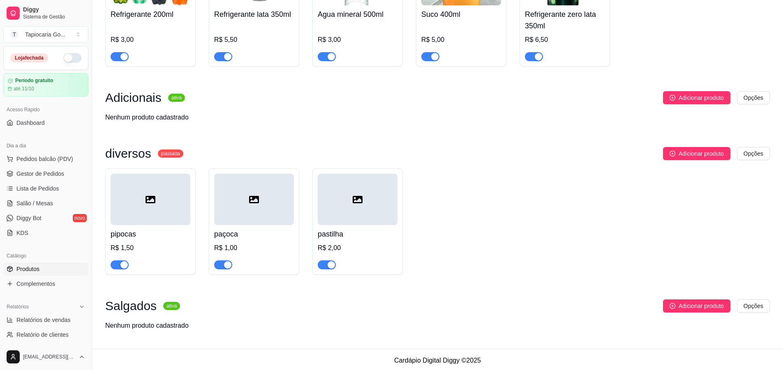
scroll to position [618, 0]
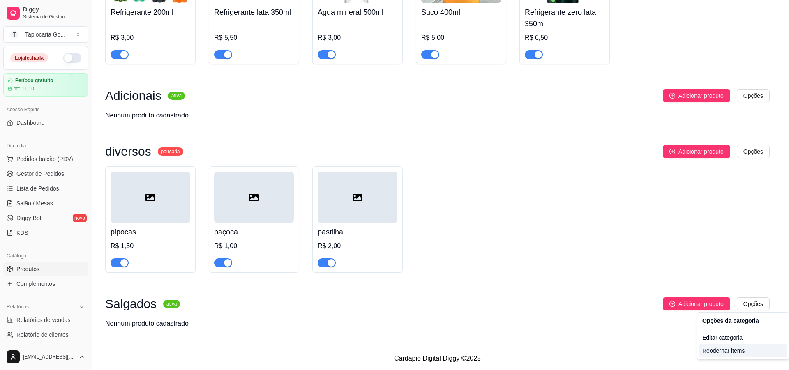
click at [721, 349] on div "Reodernar items" at bounding box center [743, 350] width 88 height 13
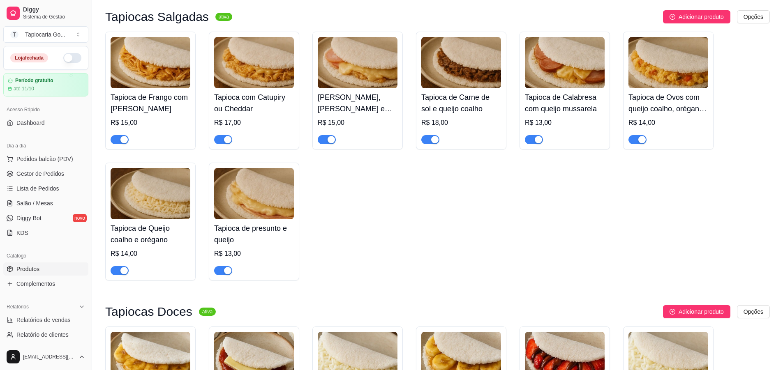
scroll to position [0, 0]
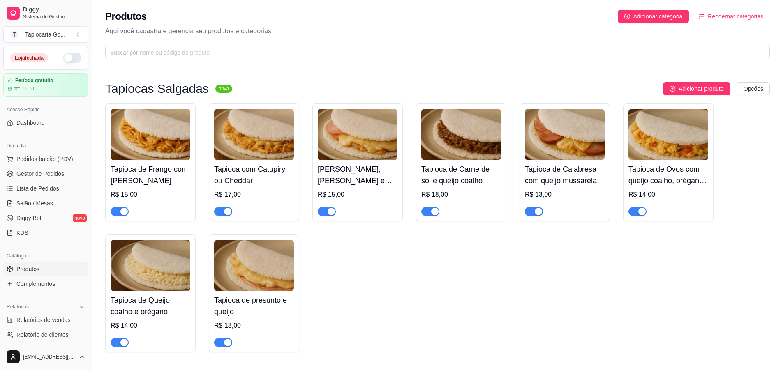
click at [733, 12] on span "Reodernar categorias" at bounding box center [735, 16] width 55 height 9
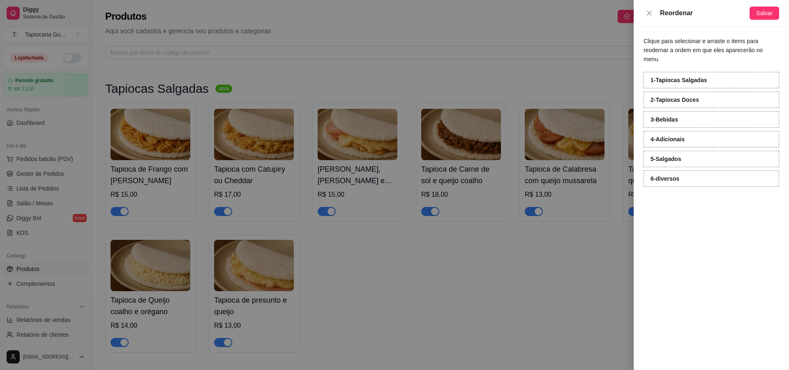
click at [594, 242] on div at bounding box center [394, 185] width 789 height 370
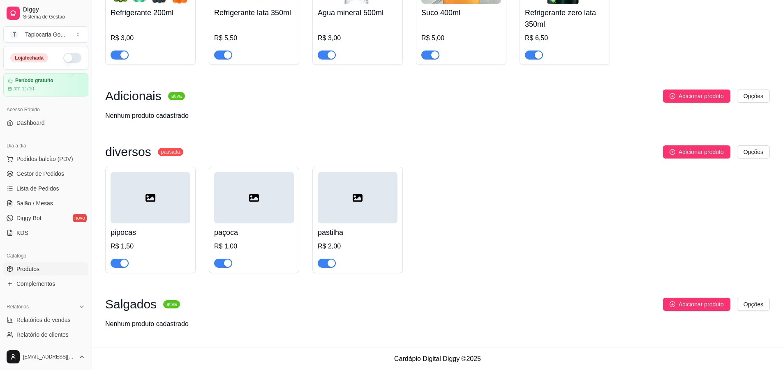
scroll to position [618, 0]
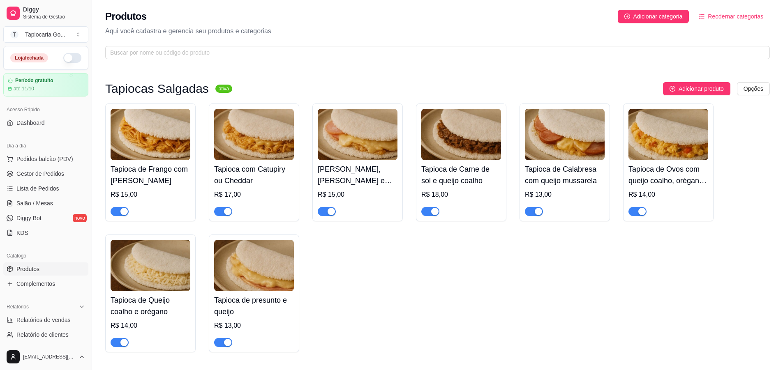
click at [720, 19] on span "Reodernar categorias" at bounding box center [735, 16] width 55 height 9
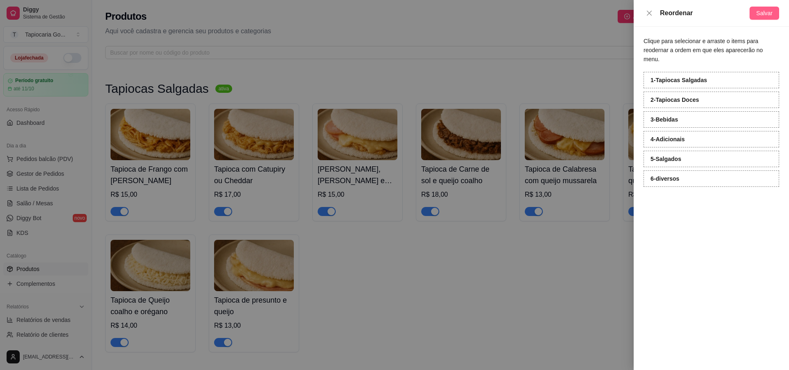
click at [764, 12] on span "Salvar" at bounding box center [764, 13] width 16 height 9
click at [364, 284] on div at bounding box center [394, 185] width 789 height 370
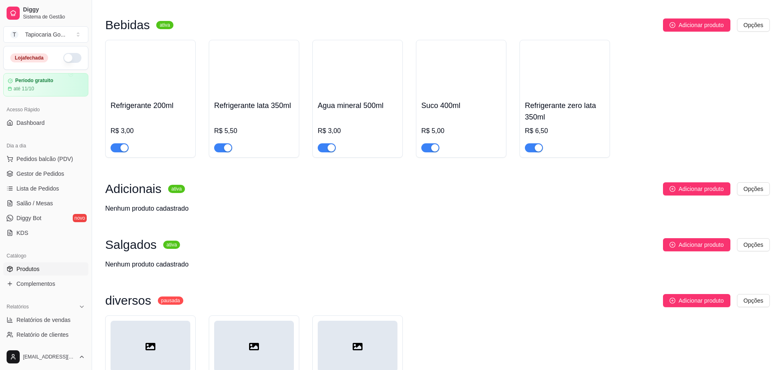
scroll to position [618, 0]
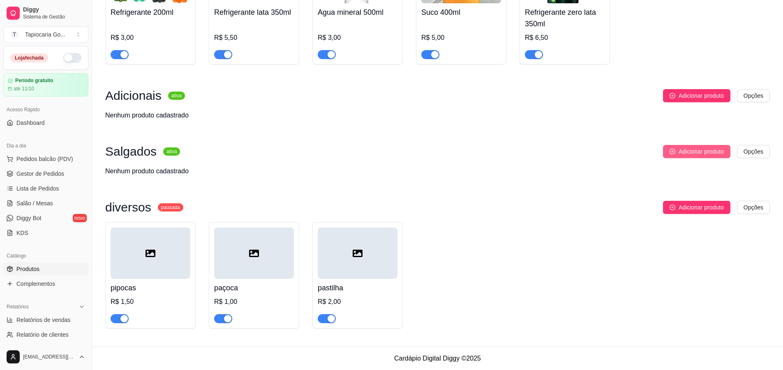
click at [700, 147] on span "Adicionar produto" at bounding box center [701, 151] width 45 height 9
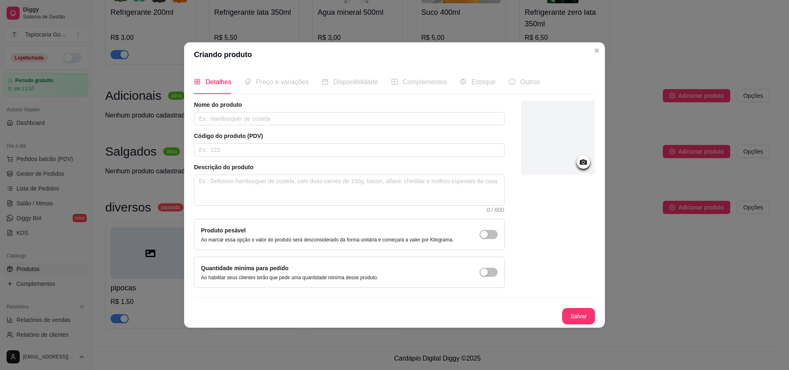
click at [448, 103] on article "Nome do produto" at bounding box center [349, 105] width 311 height 8
click at [450, 109] on div "Nome do produto" at bounding box center [349, 113] width 311 height 25
click at [449, 114] on input "text" at bounding box center [349, 118] width 311 height 13
type input "Coxinha de frango"
click at [277, 88] on div "Preço e variações" at bounding box center [277, 81] width 64 height 23
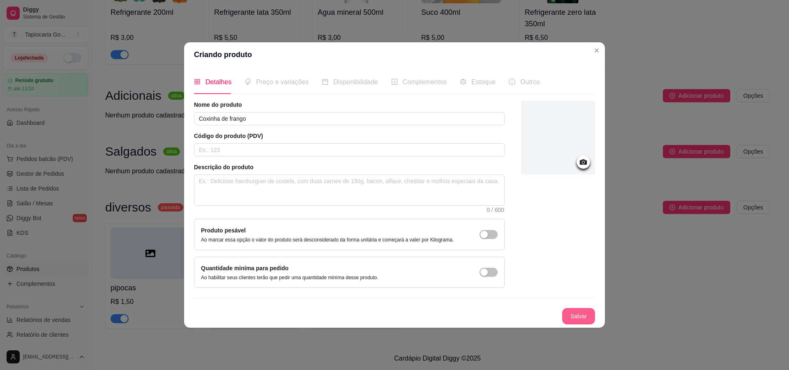
click at [591, 311] on button "Salvar" at bounding box center [578, 316] width 33 height 16
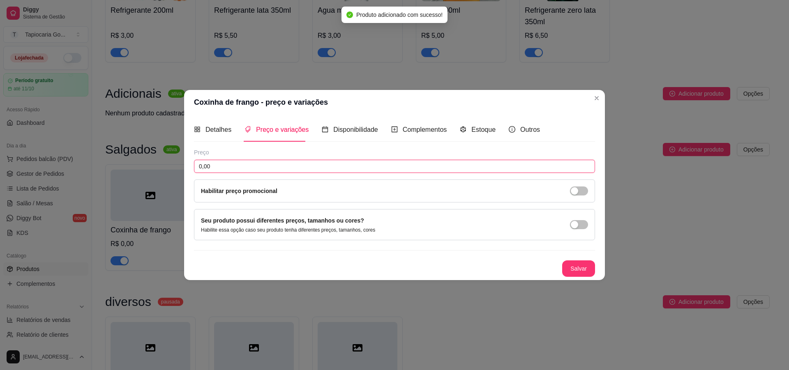
click at [288, 165] on input "0,00" at bounding box center [394, 166] width 401 height 13
type input "8,00"
click at [589, 265] on button "Salvar" at bounding box center [578, 269] width 33 height 16
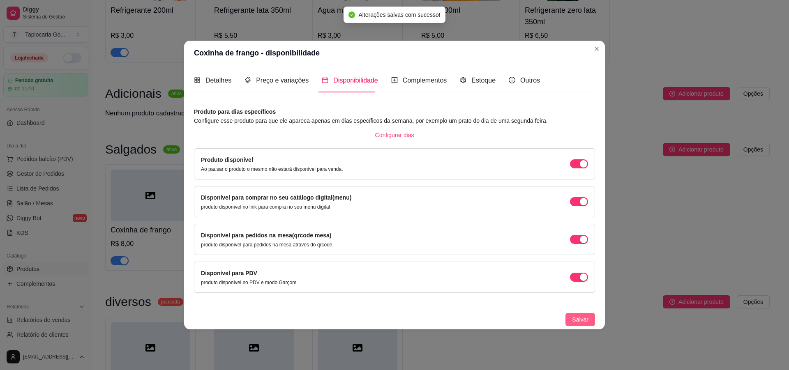
click at [581, 320] on span "Salvar" at bounding box center [580, 319] width 16 height 9
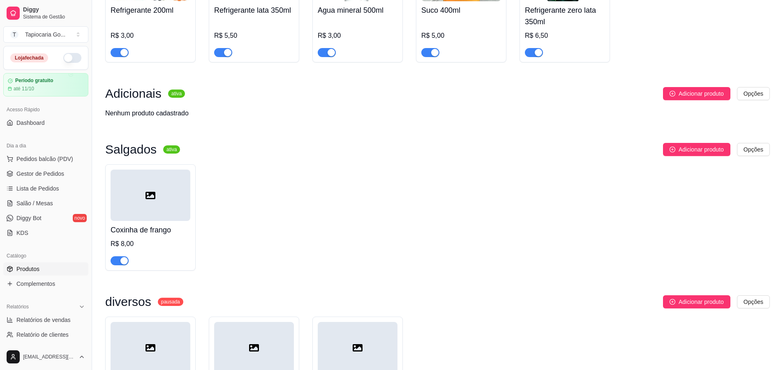
click at [148, 210] on div at bounding box center [151, 195] width 80 height 51
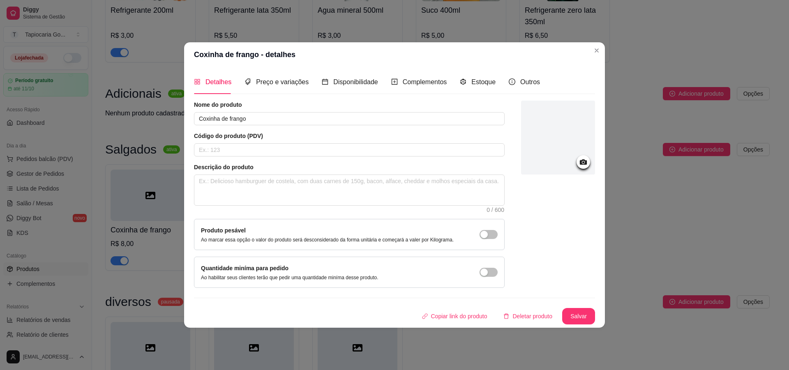
click at [562, 130] on div at bounding box center [558, 138] width 74 height 74
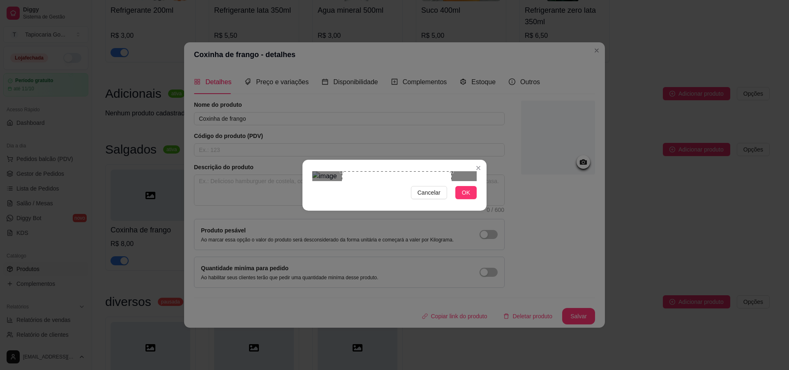
click at [432, 182] on div "Use the arrow keys to move the crop selection area" at bounding box center [397, 226] width 110 height 110
click at [413, 181] on div at bounding box center [394, 176] width 164 height 10
click at [407, 181] on div "Use the arrow keys to move the crop selection area" at bounding box center [402, 217] width 73 height 73
click at [468, 197] on span "OK" at bounding box center [466, 192] width 8 height 9
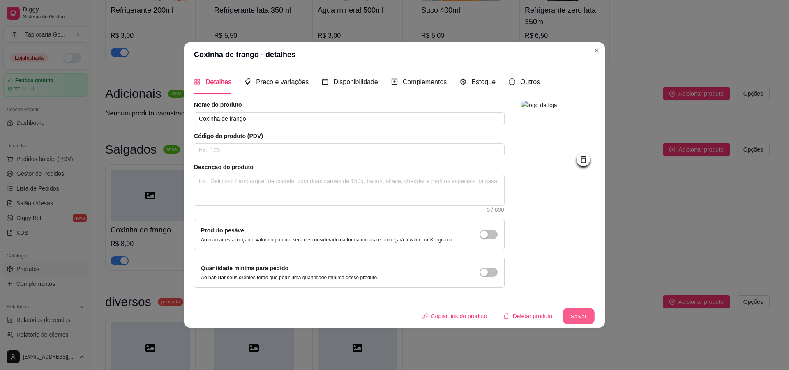
click at [577, 318] on button "Salvar" at bounding box center [579, 316] width 32 height 16
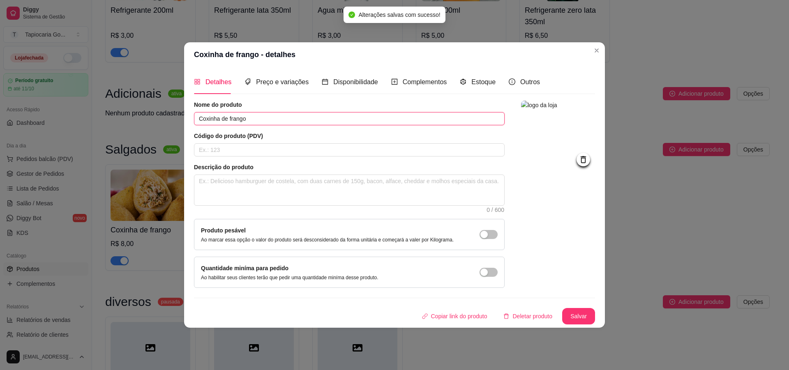
click at [227, 118] on input "Coxinha de frango" at bounding box center [349, 118] width 311 height 13
click at [217, 121] on input "Coxinha de frango" at bounding box center [349, 118] width 311 height 13
click at [220, 119] on input "Coxinha de frango" at bounding box center [349, 118] width 311 height 13
type input "Coxinha de frango"
click at [577, 311] on button "Salvar" at bounding box center [579, 316] width 32 height 16
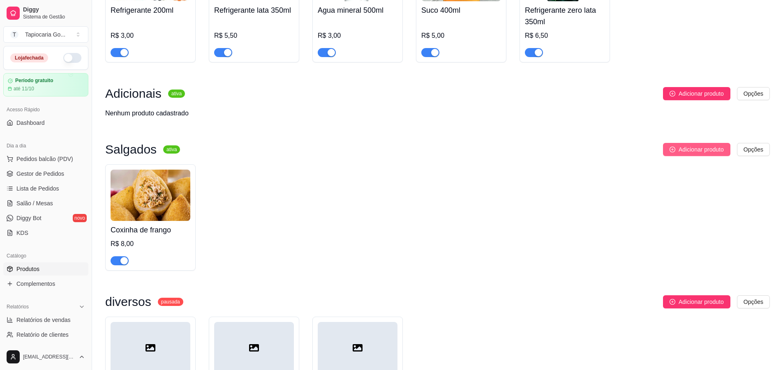
click at [713, 151] on span "Adicionar produto" at bounding box center [701, 149] width 45 height 9
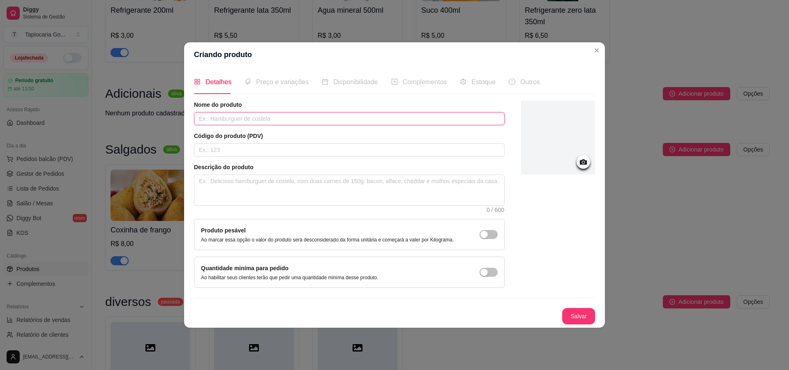
click at [260, 120] on input "text" at bounding box center [349, 118] width 311 height 13
type input "Coxinha frango catupiry"
click at [582, 319] on button "Salvar" at bounding box center [579, 316] width 32 height 16
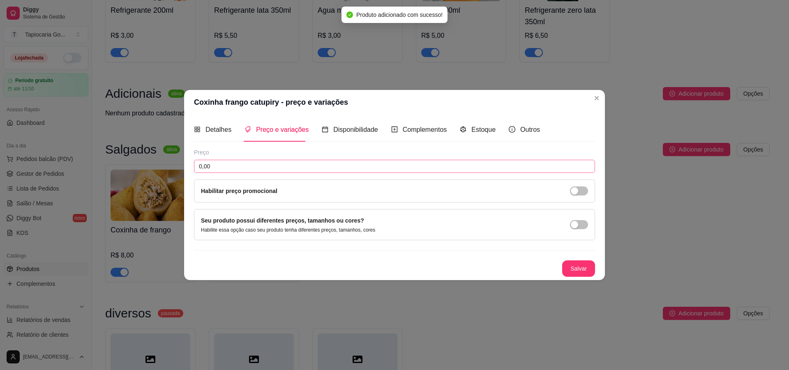
drag, startPoint x: 265, startPoint y: 159, endPoint x: 268, endPoint y: 169, distance: 10.7
click at [267, 167] on div "Preço 0,00 Habilitar preço promocional" at bounding box center [394, 175] width 401 height 54
click at [268, 169] on input "0,00" at bounding box center [394, 166] width 401 height 13
type input "10,00"
drag, startPoint x: 209, startPoint y: 129, endPoint x: 210, endPoint y: 124, distance: 5.4
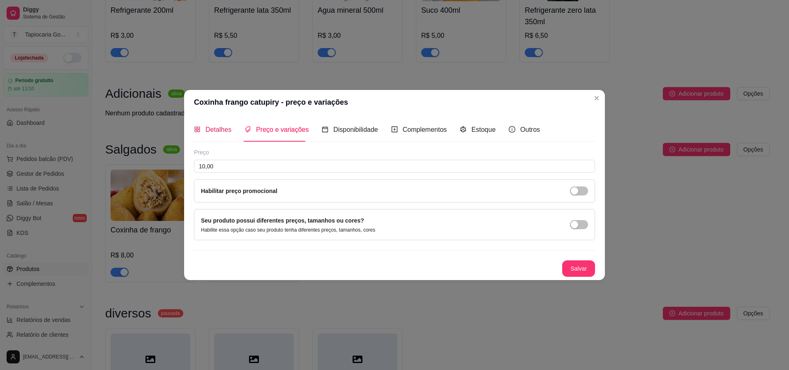
click at [210, 129] on span "Detalhes" at bounding box center [219, 129] width 26 height 7
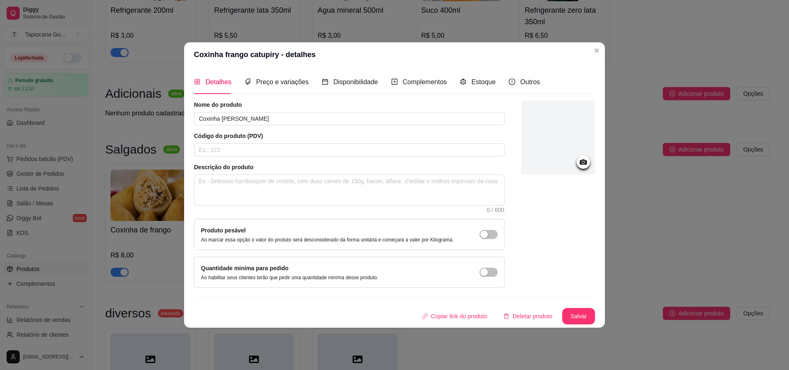
click at [529, 129] on div at bounding box center [558, 138] width 74 height 74
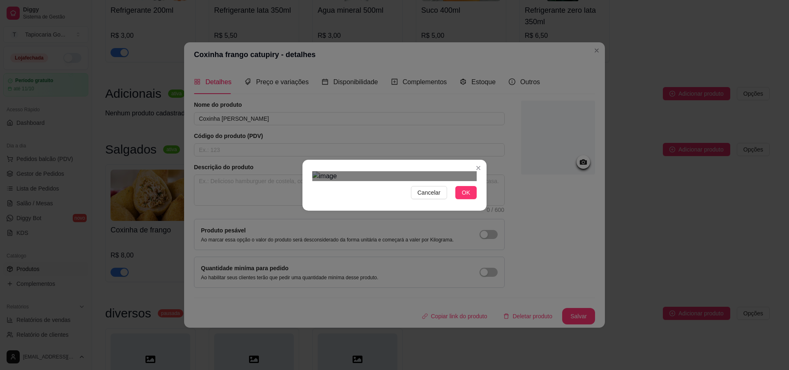
click at [340, 329] on div "Use the arrow keys to move the south west drag handle to change the crop select…" at bounding box center [340, 329] width 0 height 0
click at [383, 222] on div "Use the arrow keys to move the crop selection area" at bounding box center [389, 285] width 127 height 127
click at [460, 199] on button "OK" at bounding box center [465, 192] width 21 height 13
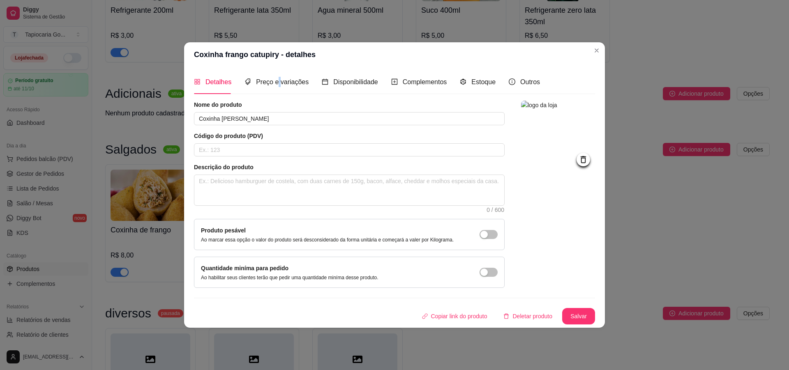
drag, startPoint x: 277, startPoint y: 73, endPoint x: 286, endPoint y: 79, distance: 10.2
click at [280, 73] on div "Preço e variações" at bounding box center [277, 81] width 64 height 23
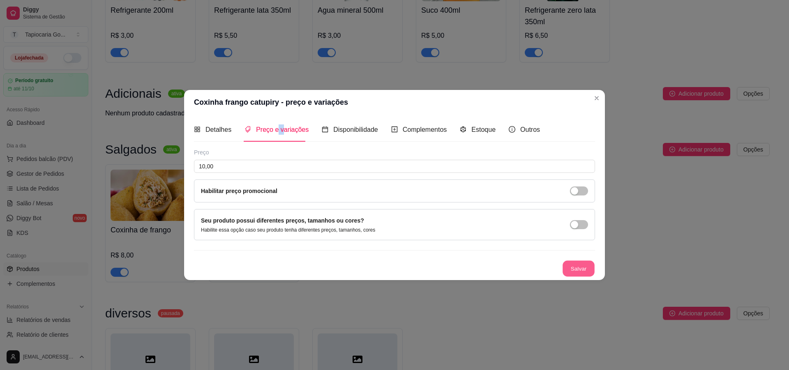
click at [571, 270] on button "Salvar" at bounding box center [579, 269] width 32 height 16
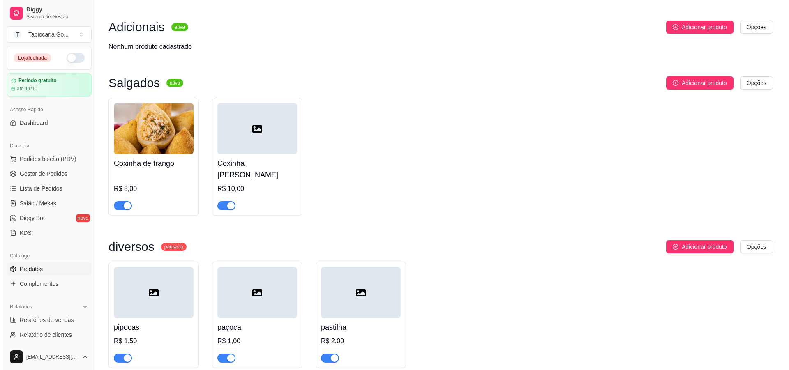
scroll to position [699, 0]
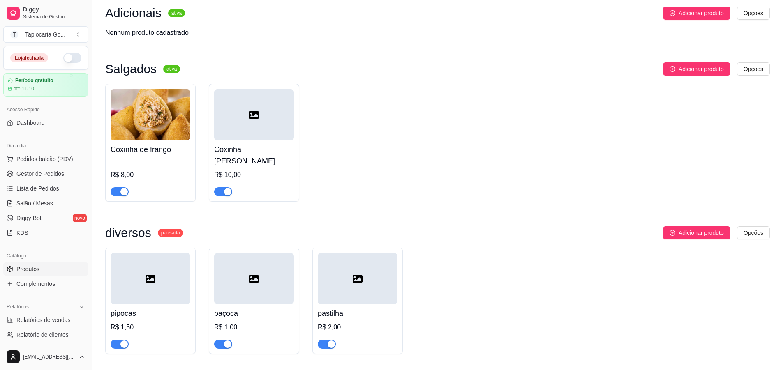
click at [255, 123] on div at bounding box center [254, 114] width 80 height 51
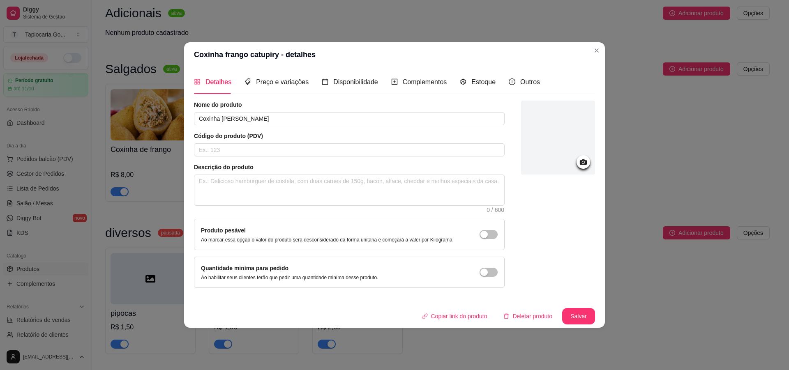
click at [573, 143] on div at bounding box center [558, 138] width 74 height 74
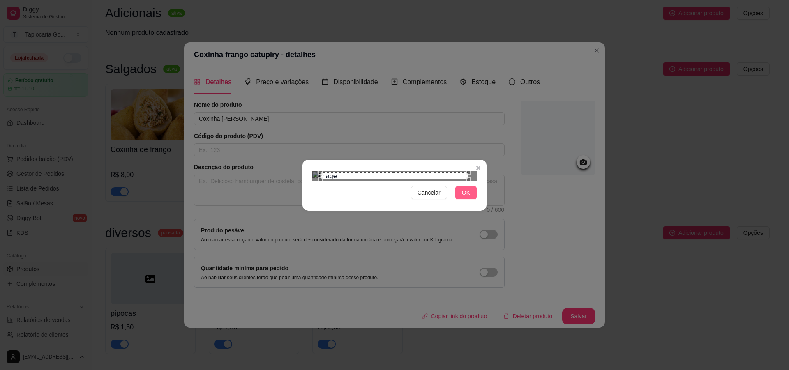
click at [470, 197] on span "OK" at bounding box center [466, 192] width 8 height 9
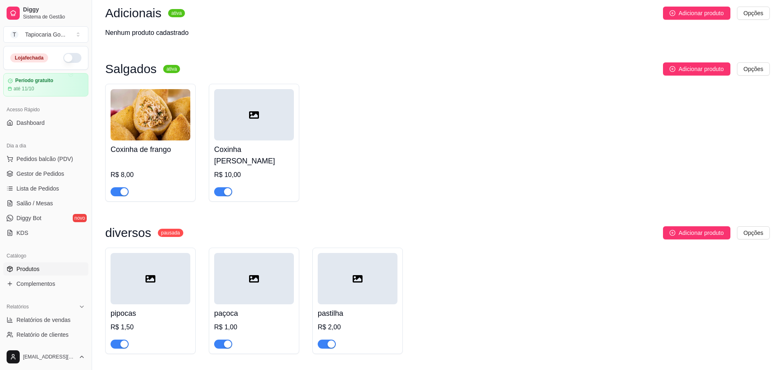
click at [217, 132] on div at bounding box center [254, 114] width 80 height 51
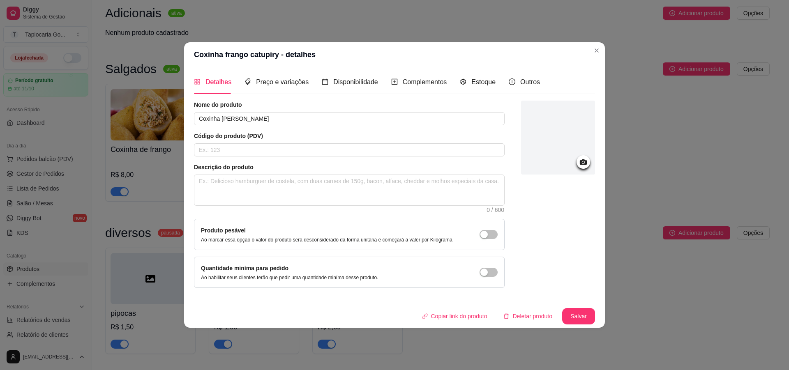
click at [572, 150] on div at bounding box center [558, 138] width 74 height 74
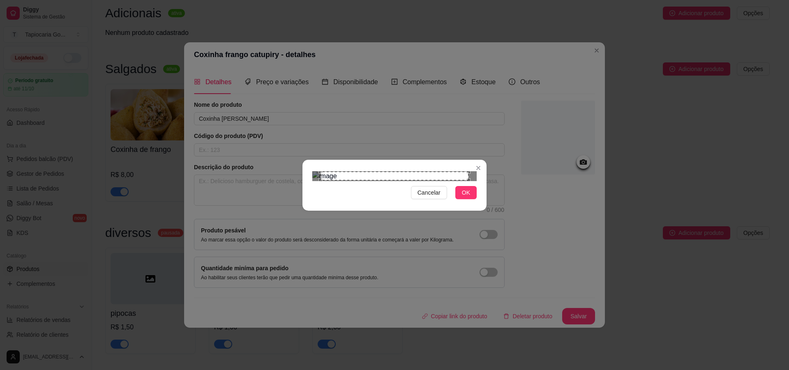
click at [442, 199] on button "Cancelar" at bounding box center [429, 192] width 36 height 13
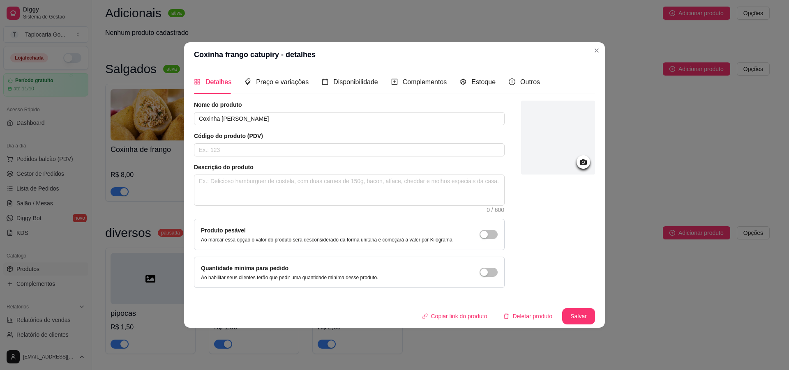
click at [548, 168] on div at bounding box center [558, 138] width 74 height 74
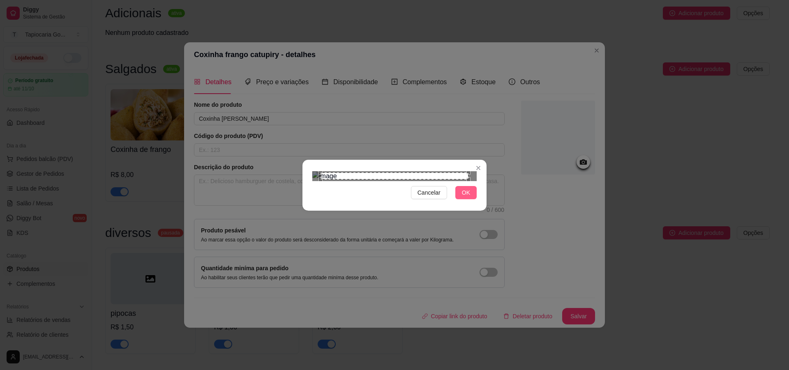
click at [467, 197] on span "OK" at bounding box center [466, 192] width 8 height 9
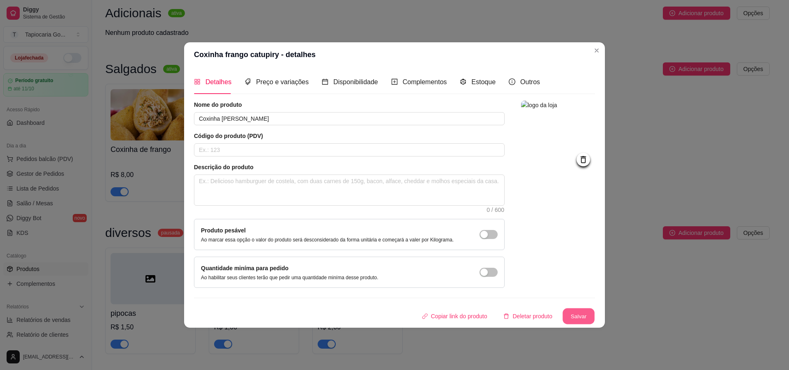
click at [568, 321] on button "Salvar" at bounding box center [579, 316] width 32 height 16
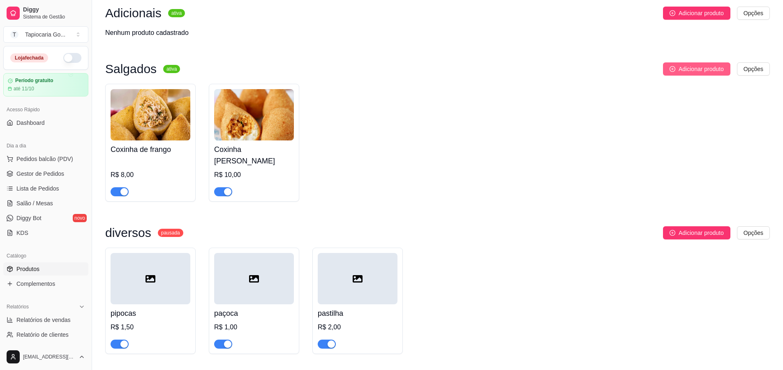
click at [675, 71] on button "Adicionar produto" at bounding box center [696, 68] width 67 height 13
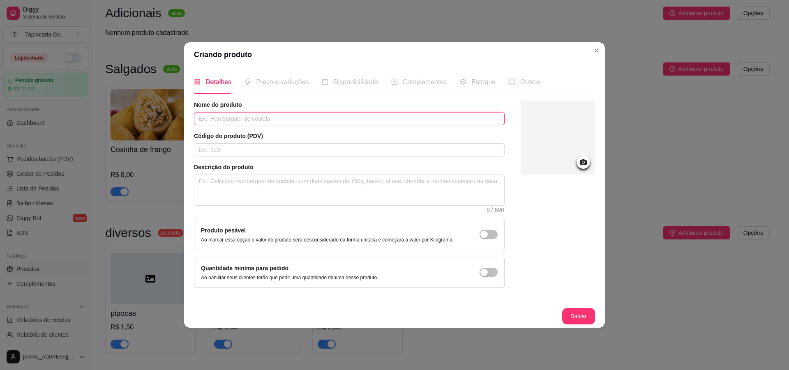
click at [235, 117] on input "text" at bounding box center [349, 118] width 311 height 13
type input "Coxinha de charque"
click at [556, 132] on div at bounding box center [558, 138] width 74 height 74
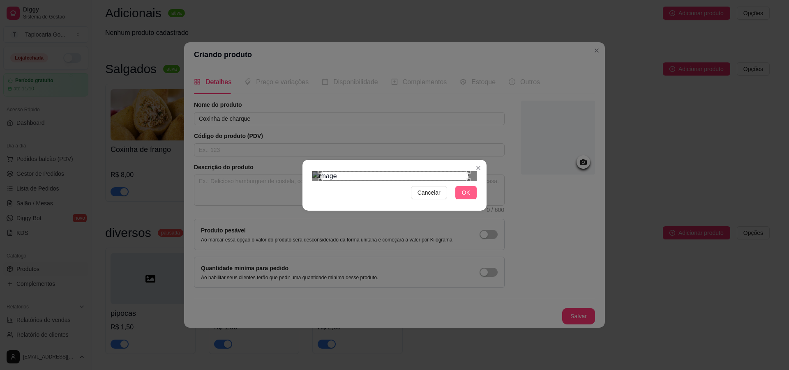
click at [467, 197] on span "OK" at bounding box center [466, 192] width 8 height 9
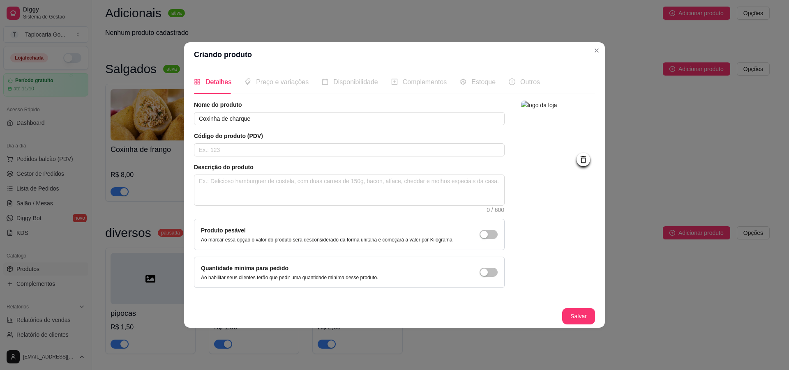
click at [568, 146] on img at bounding box center [558, 138] width 74 height 74
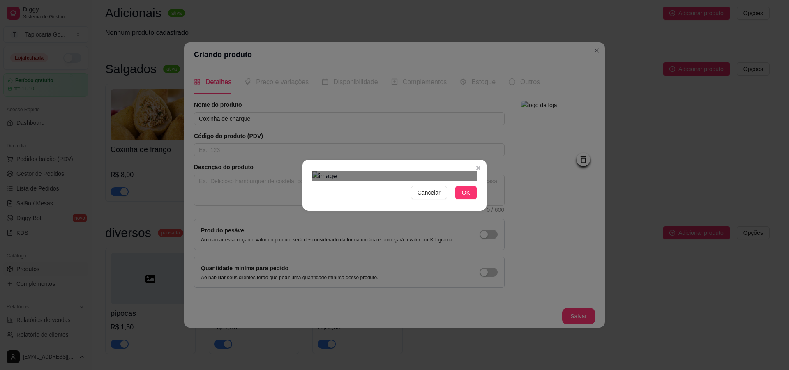
click at [349, 188] on div "Use the arrow keys to move the crop selection area" at bounding box center [403, 262] width 148 height 148
click at [334, 171] on img at bounding box center [394, 176] width 164 height 10
click at [463, 181] on img at bounding box center [394, 176] width 164 height 10
click at [393, 222] on div "Use the arrow keys to move the crop selection area" at bounding box center [388, 259] width 75 height 75
click at [448, 79] on div "Cancelar OK" at bounding box center [394, 185] width 789 height 370
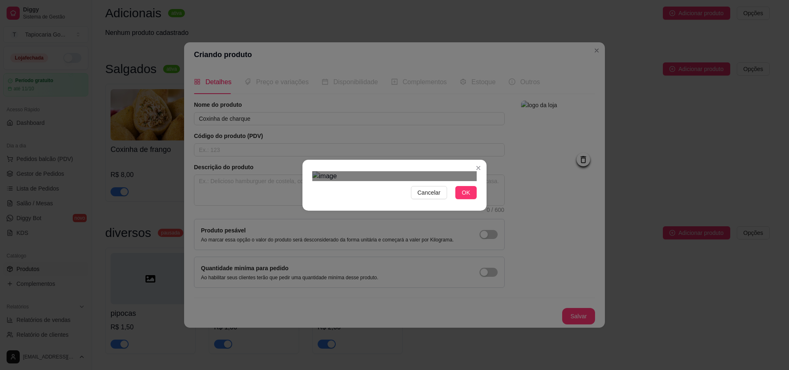
click at [413, 216] on div "Use the arrow keys to move the crop selection area" at bounding box center [395, 262] width 92 height 92
click at [450, 81] on div "Cancelar OK" at bounding box center [394, 185] width 789 height 370
click at [464, 197] on span "OK" at bounding box center [466, 192] width 8 height 9
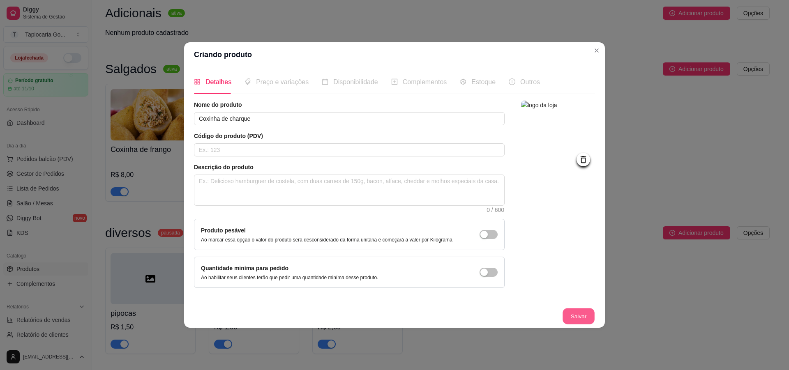
click at [581, 317] on button "Salvar" at bounding box center [579, 316] width 32 height 16
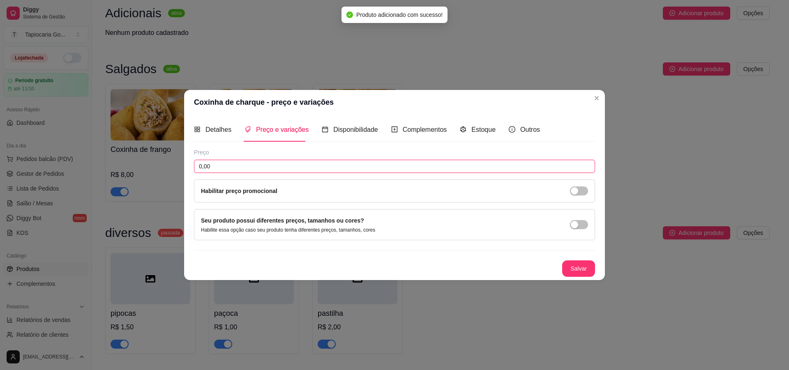
click at [310, 167] on input "0,00" at bounding box center [394, 166] width 401 height 13
type input "10,00"
click at [578, 268] on button "Salvar" at bounding box center [579, 269] width 32 height 16
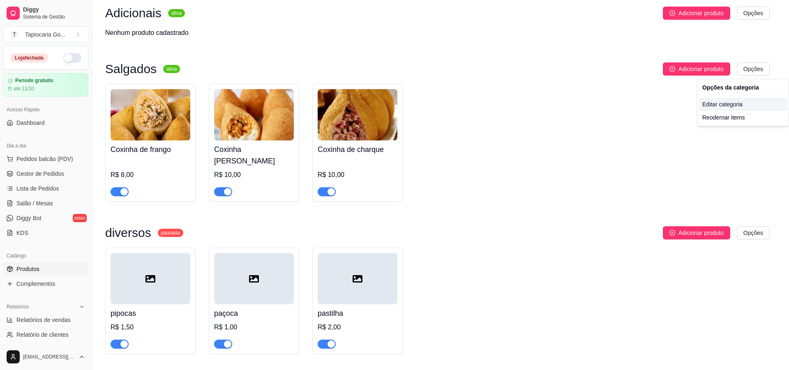
click at [728, 106] on div "Editar categoria" at bounding box center [743, 104] width 88 height 13
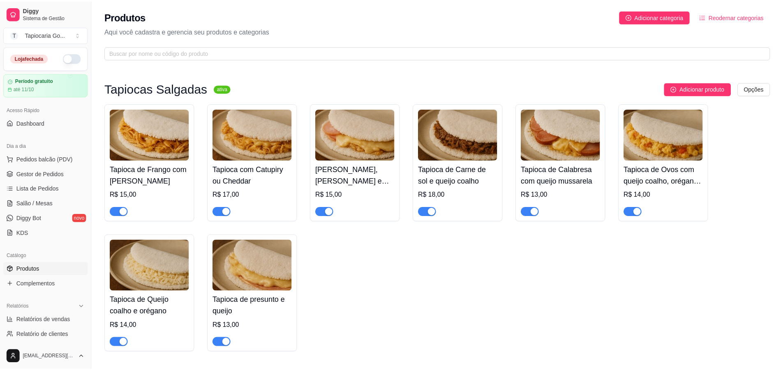
scroll to position [584, 0]
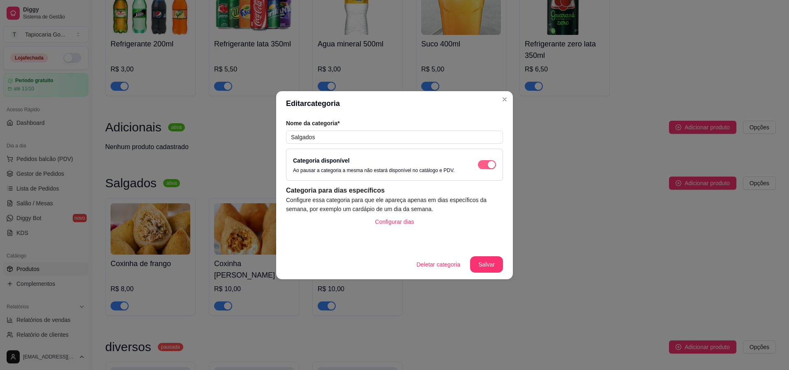
click at [488, 166] on div "button" at bounding box center [491, 164] width 7 height 7
click at [487, 266] on button "Salvar" at bounding box center [486, 264] width 33 height 16
